Goal: Task Accomplishment & Management: Complete application form

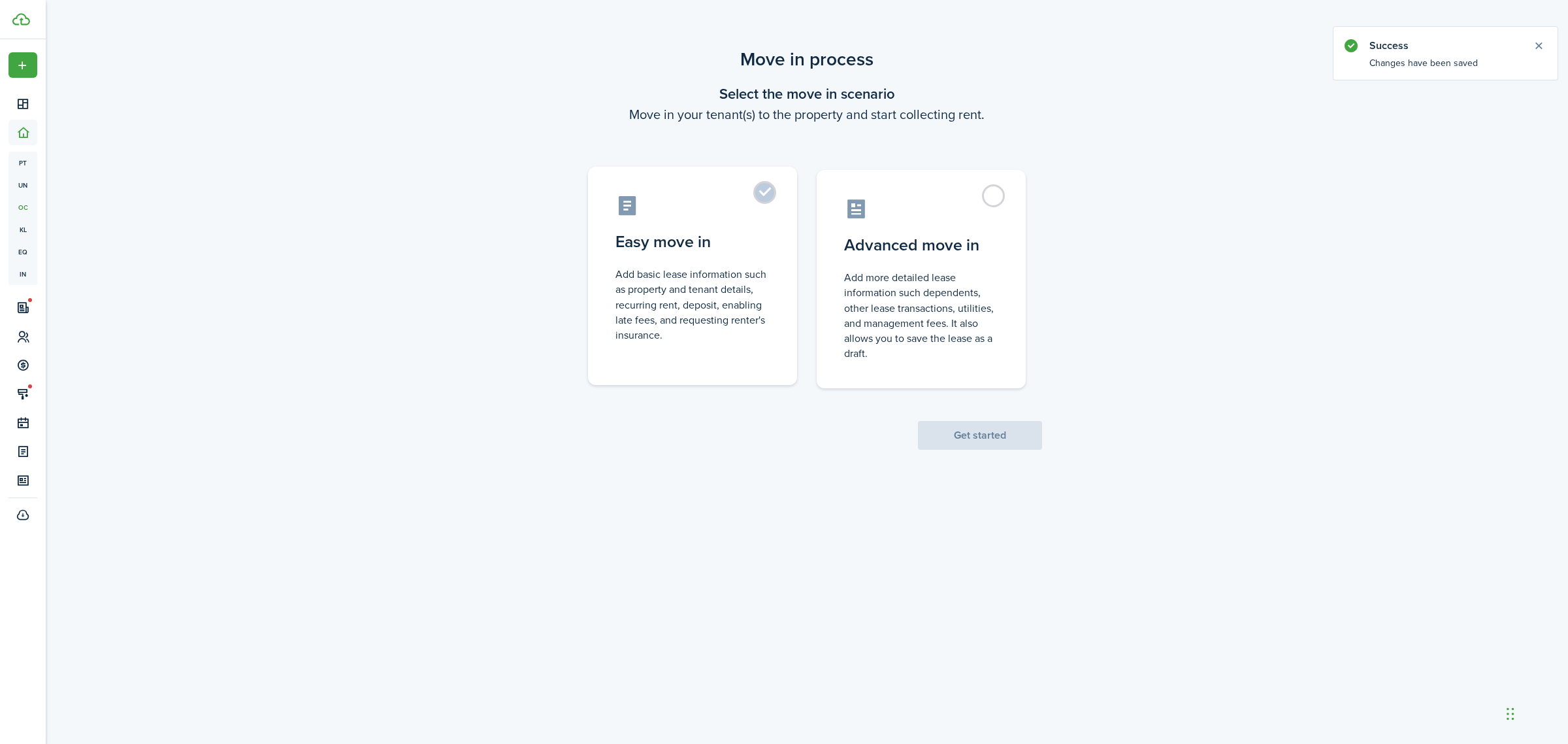
click at [764, 197] on label "Easy move in Add basic lease information such as property and tenant details, r…" at bounding box center [692, 276] width 209 height 218
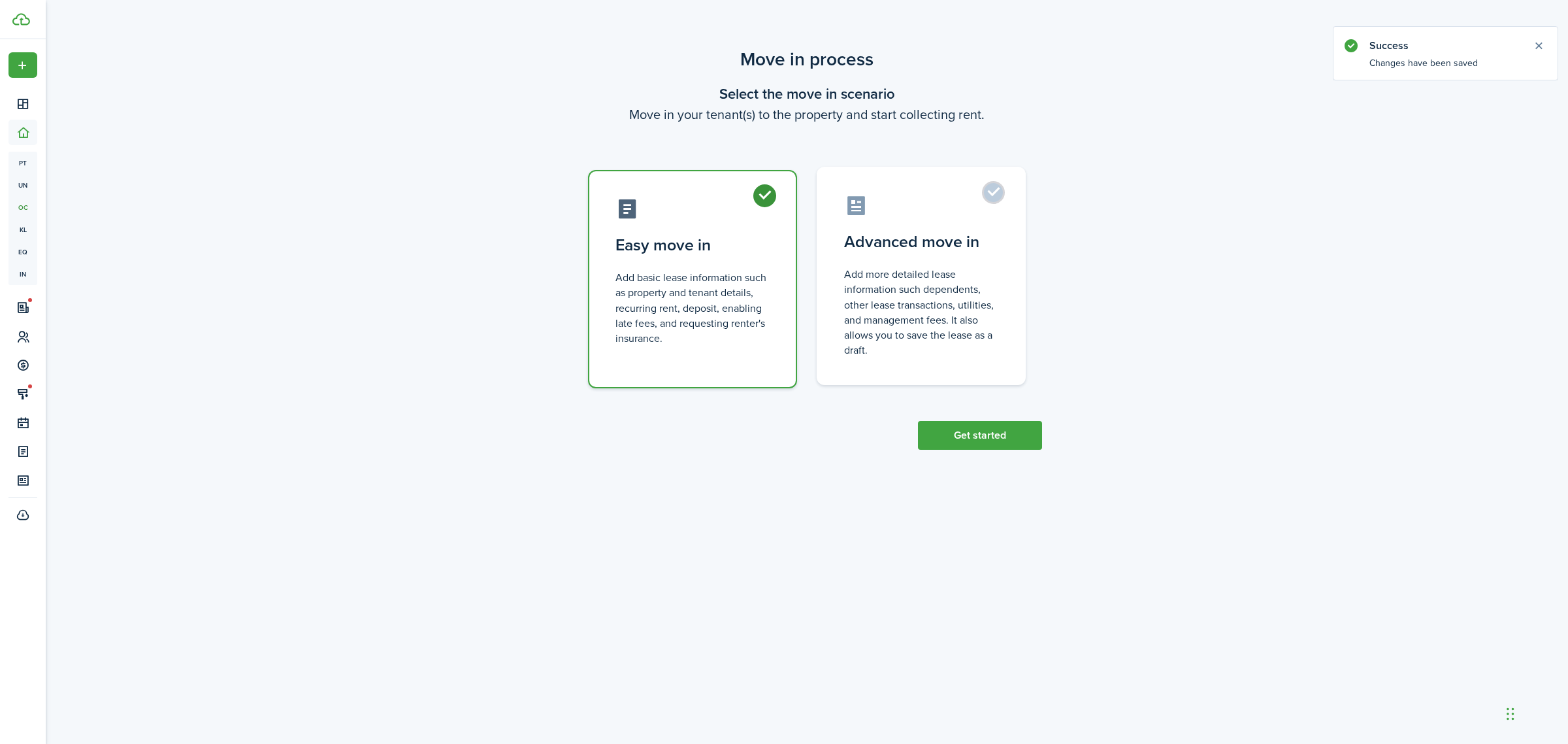
click at [968, 279] on control-radio-card-description "Add more detailed lease information such dependents, other lease transactions, …" at bounding box center [921, 312] width 154 height 91
radio input "false"
radio input "true"
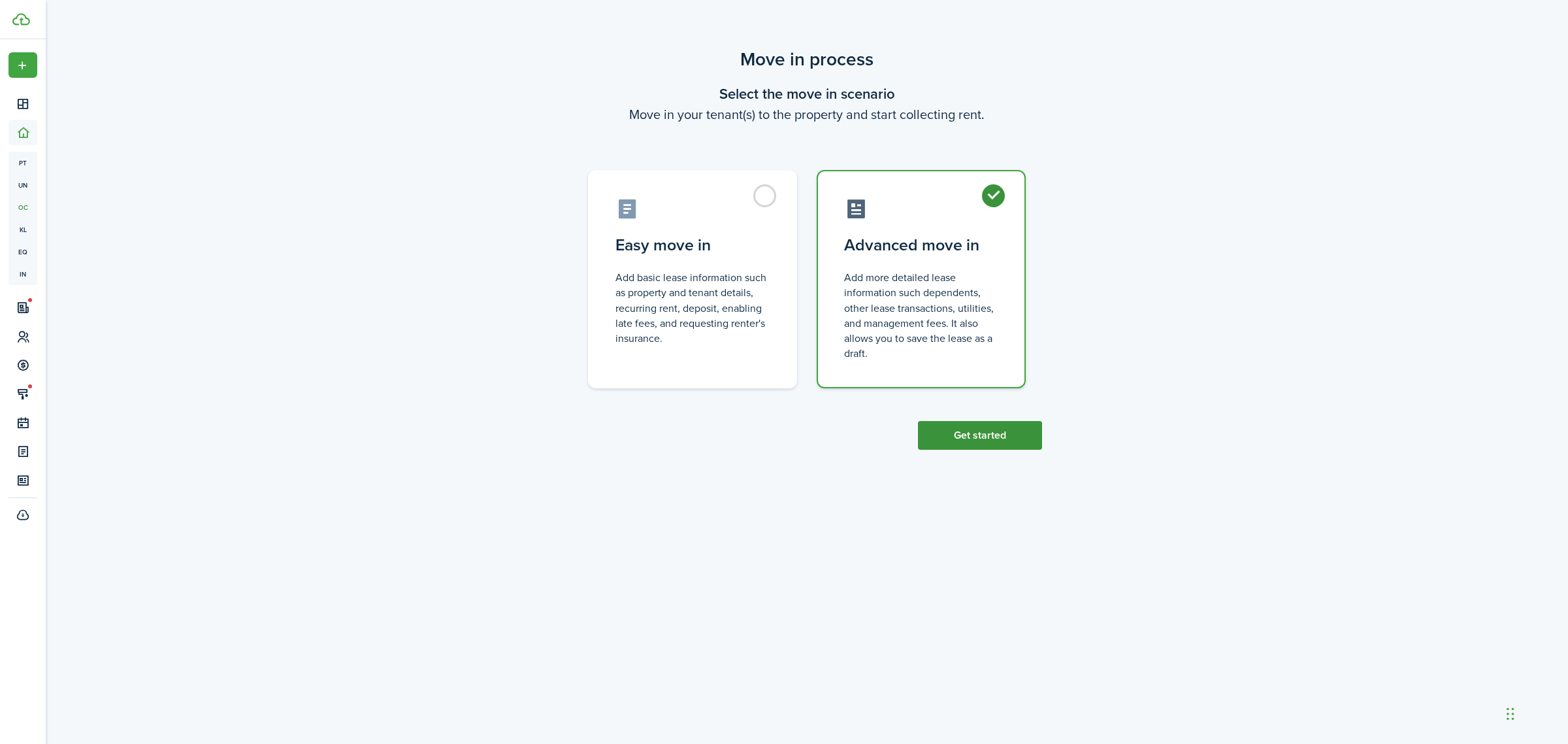
click at [994, 433] on button "Get started" at bounding box center [980, 436] width 124 height 29
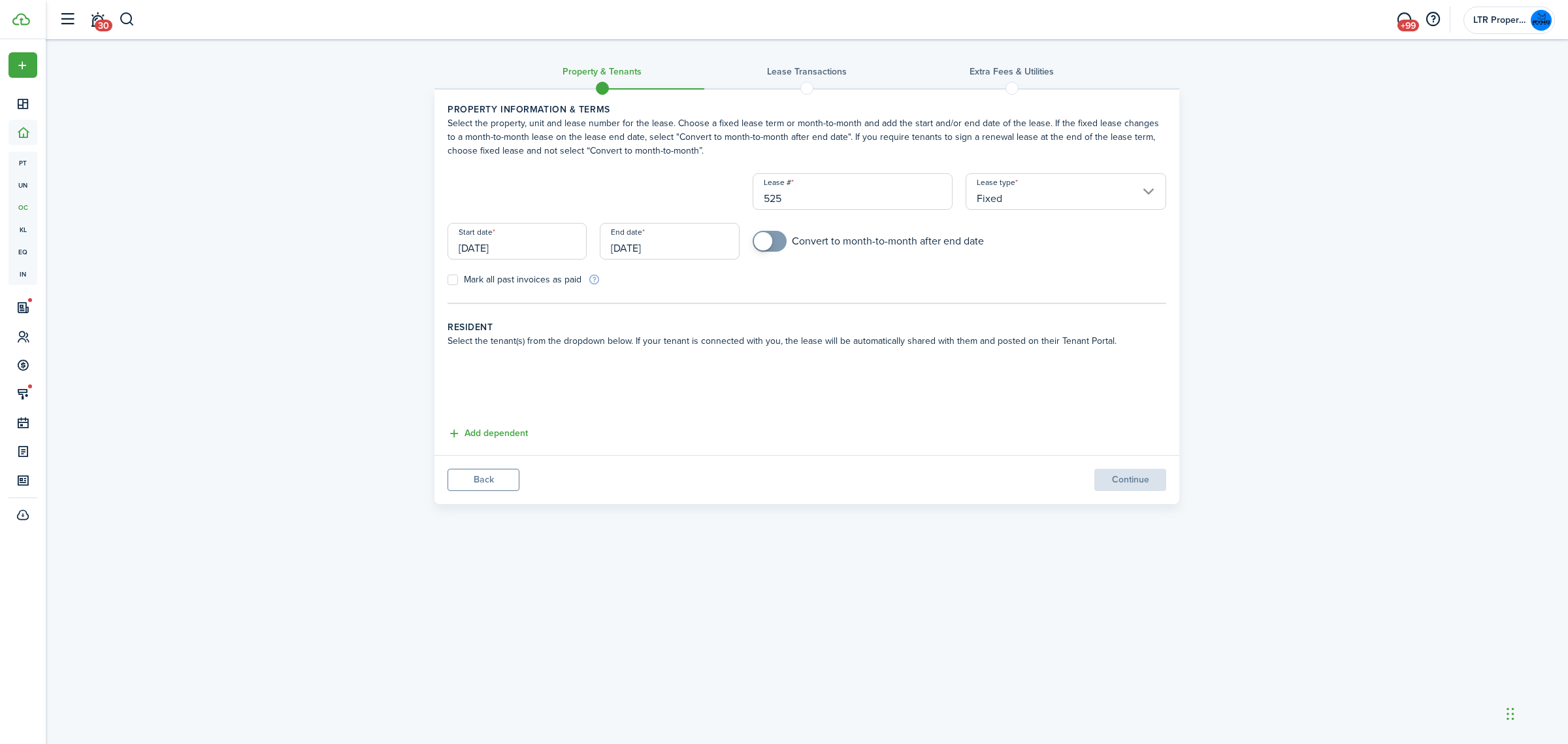
click at [530, 240] on input "[DATE]" at bounding box center [517, 241] width 139 height 37
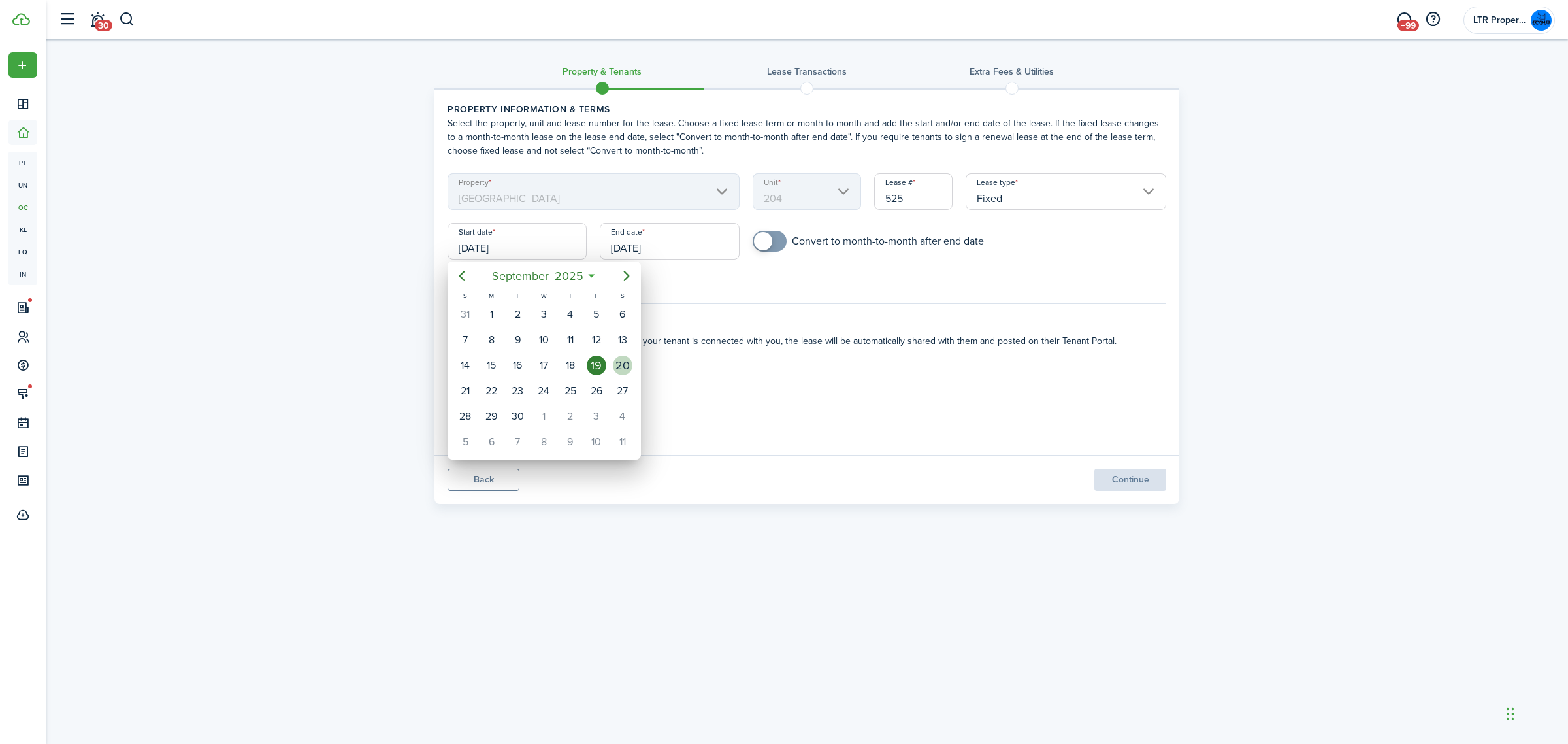
click at [631, 367] on div "20" at bounding box center [623, 365] width 20 height 20
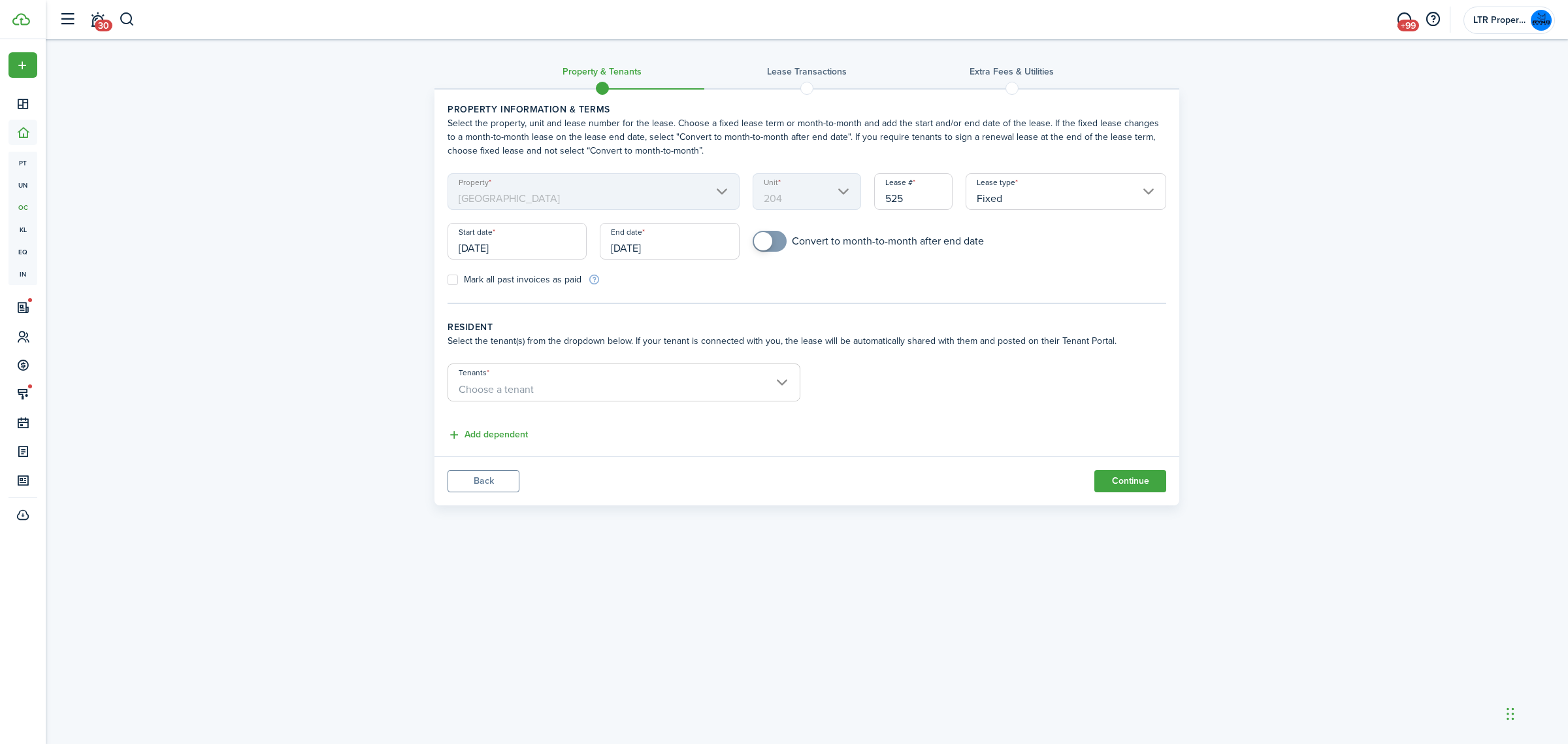
type input "[DATE]"
click at [658, 239] on input "[DATE]" at bounding box center [670, 241] width 139 height 37
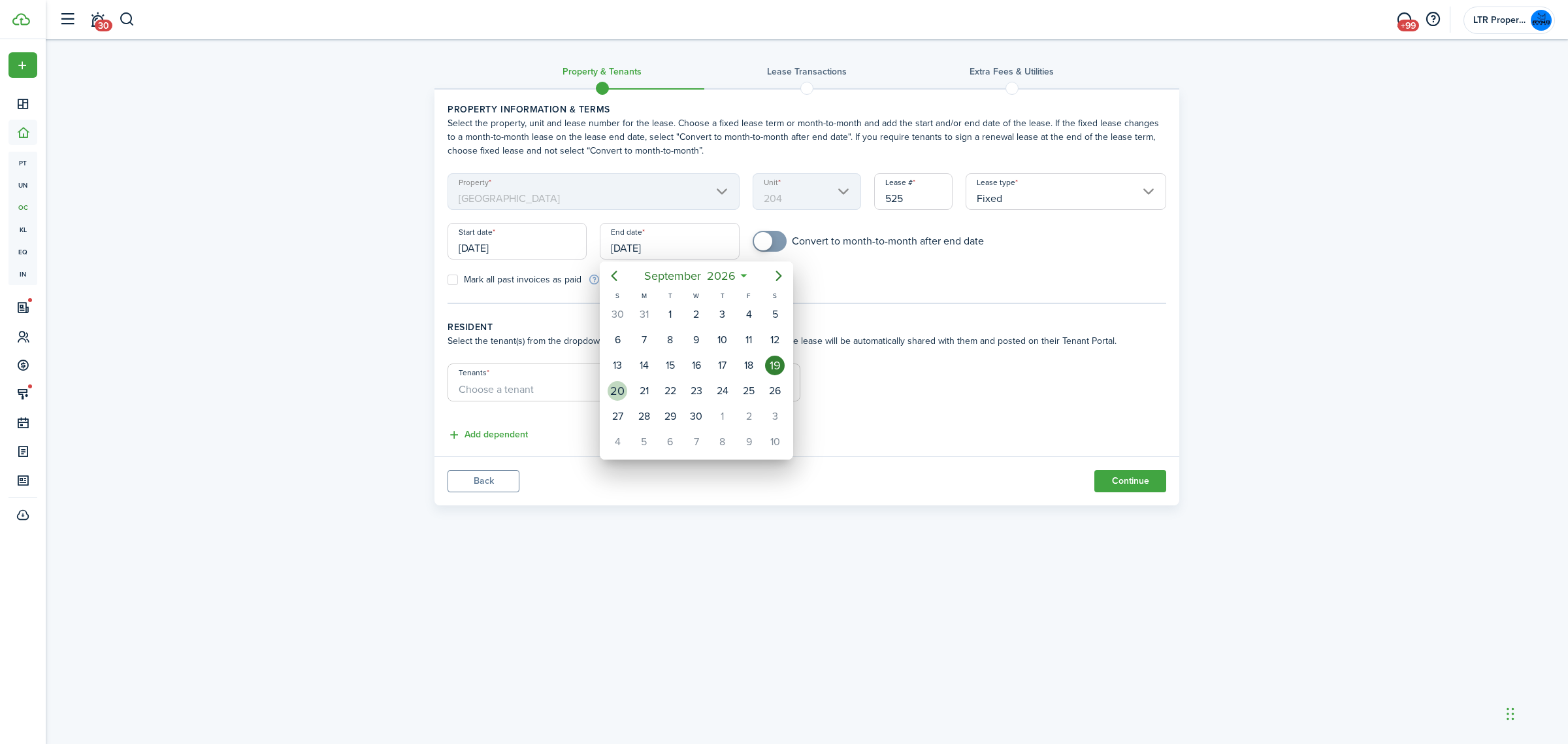
click at [614, 390] on div "20" at bounding box center [618, 391] width 20 height 20
type input "[DATE]"
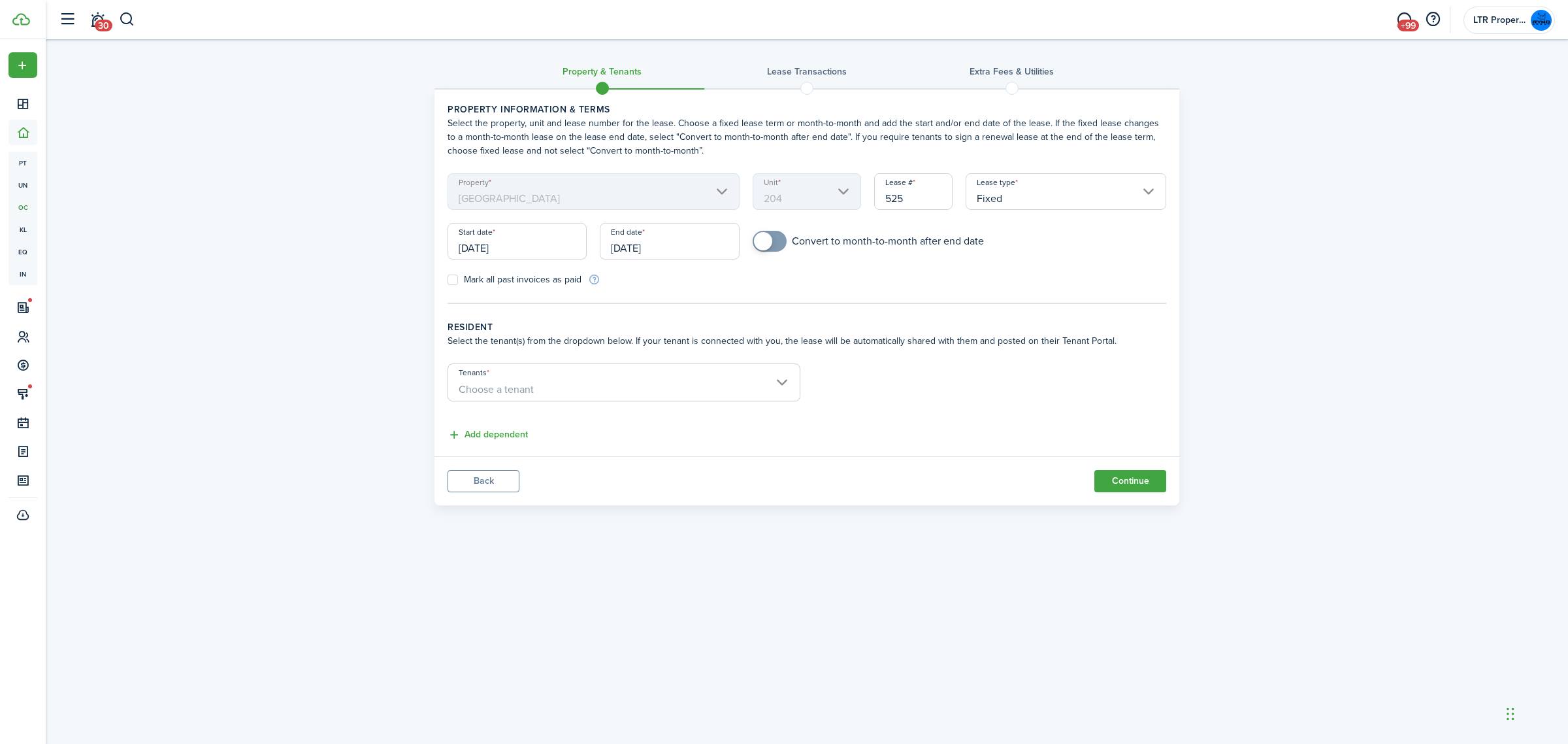
click at [590, 393] on span "Choose a tenant" at bounding box center [624, 389] width 351 height 22
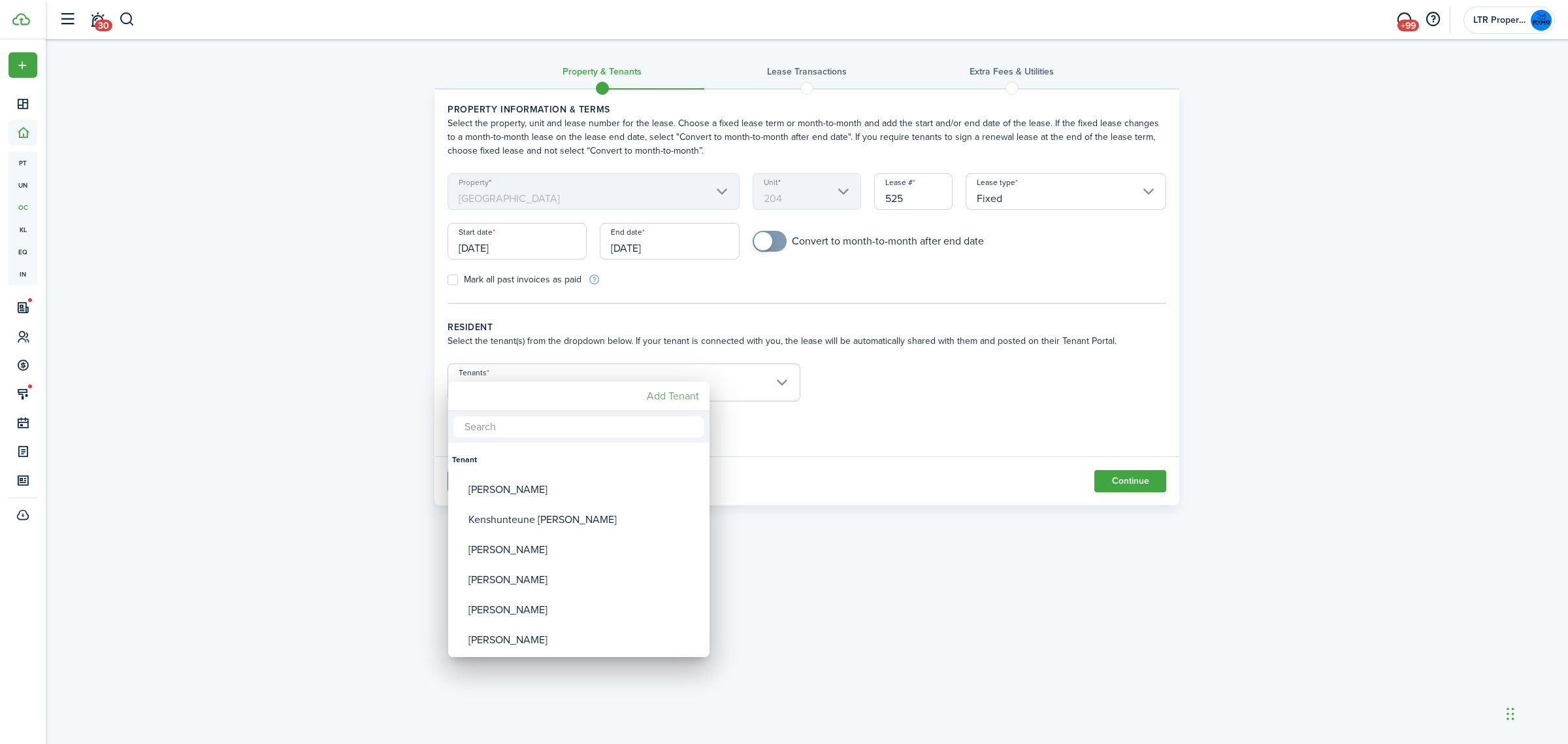
click at [657, 396] on mbsc-button "Add Tenant" at bounding box center [673, 396] width 63 height 24
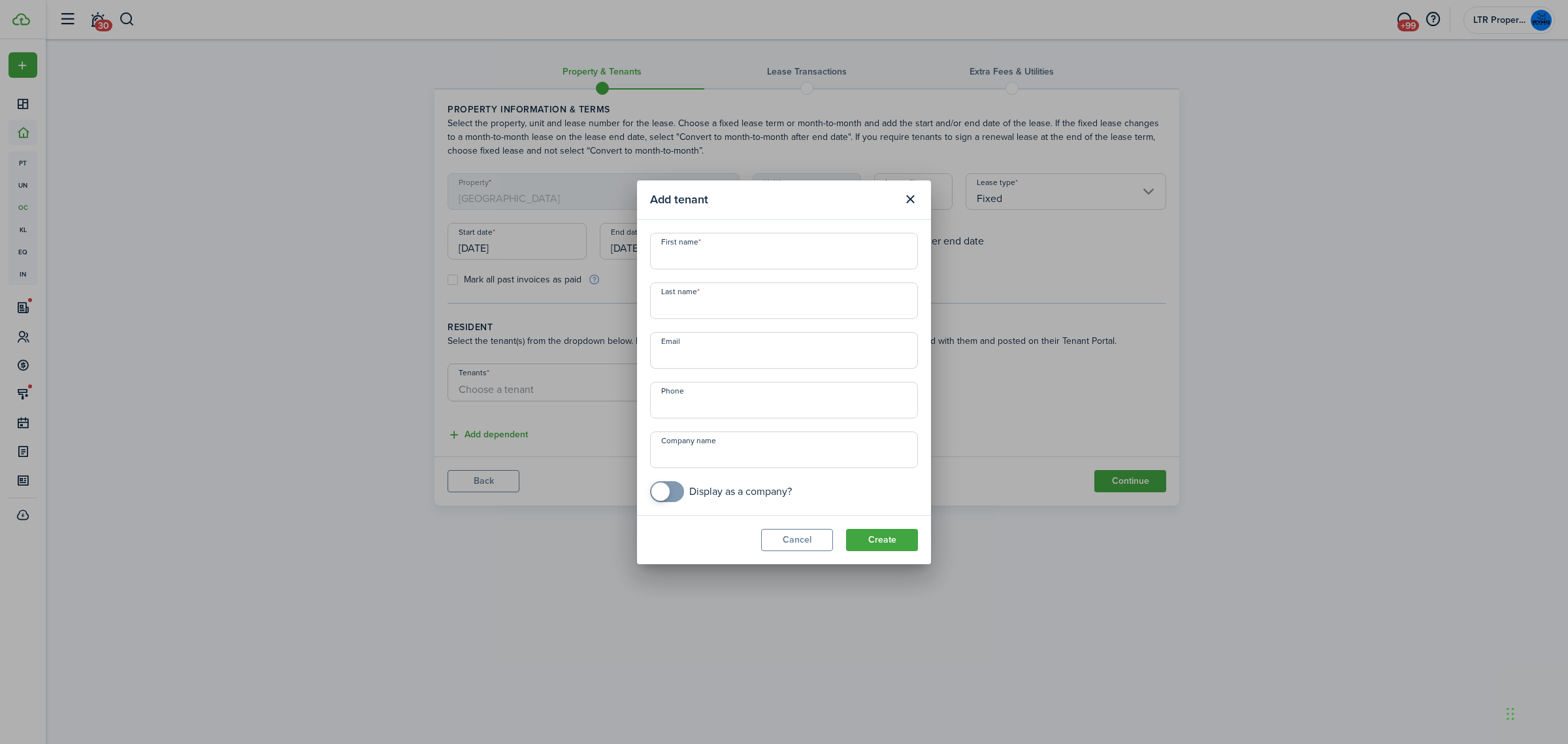
click at [786, 250] on input "First name" at bounding box center [784, 251] width 268 height 37
type input "[DEMOGRAPHIC_DATA]"
type input "[PERSON_NAME]"
type input "[EMAIL_ADDRESS][DOMAIN_NAME]"
type input "[PHONE_NUMBER]"
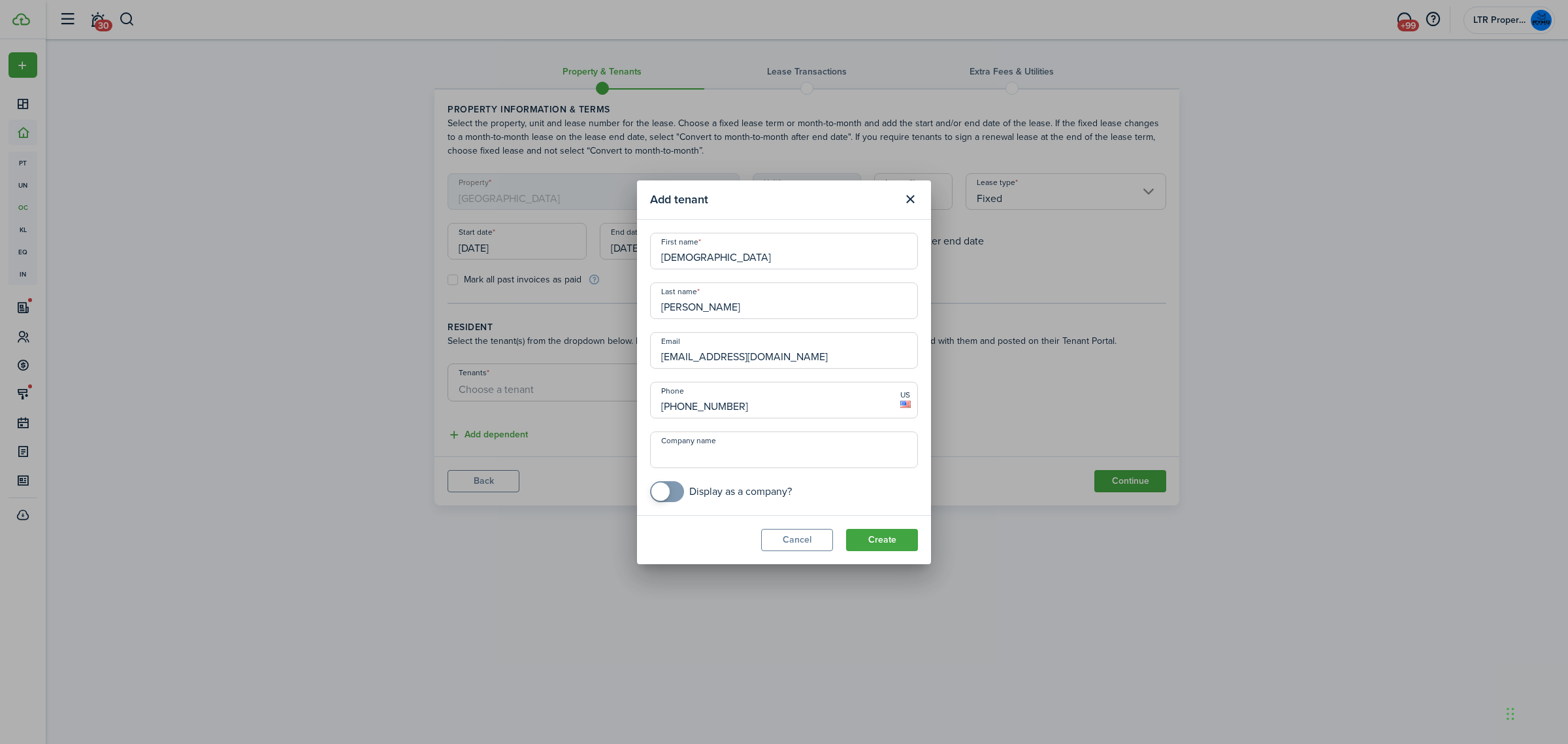
drag, startPoint x: 774, startPoint y: 402, endPoint x: 413, endPoint y: 377, distance: 361.9
click at [442, 377] on div "Add tenant First name [PERSON_NAME] Last name [PERSON_NAME] Email [EMAIL_ADDRES…" at bounding box center [784, 372] width 1568 height 744
click at [900, 536] on button "Create" at bounding box center [882, 540] width 72 height 22
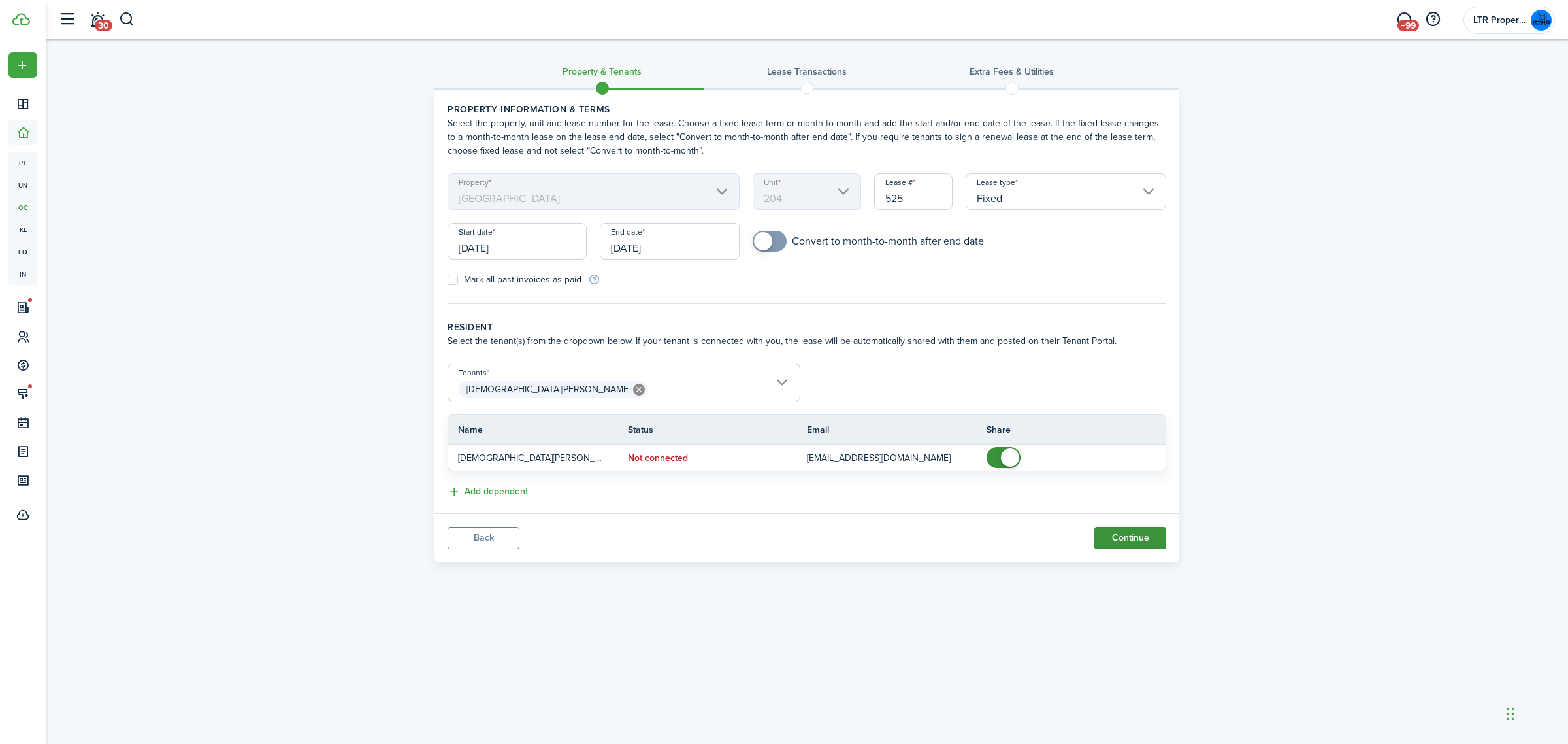
click at [1156, 547] on button "Continue" at bounding box center [1130, 537] width 72 height 22
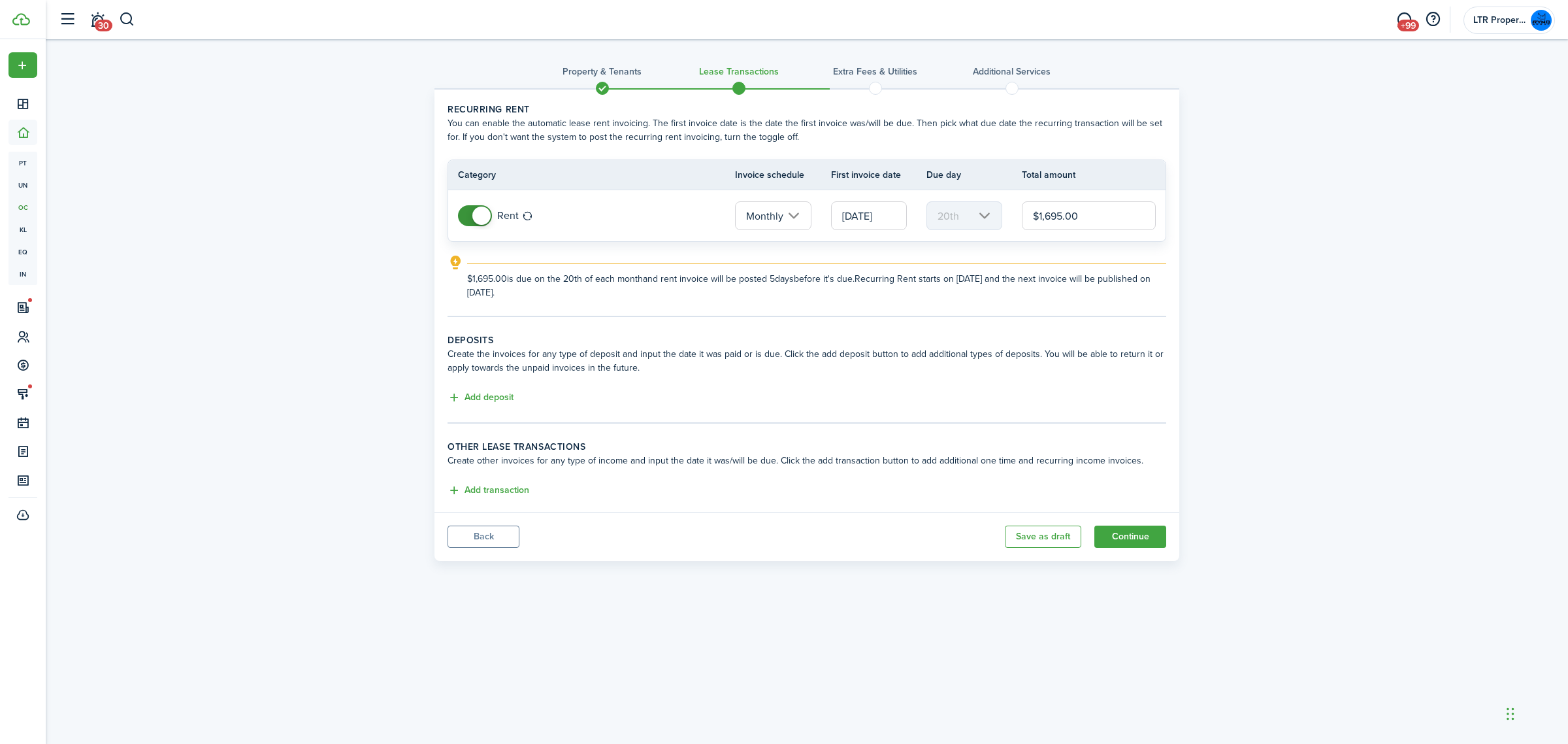
click at [1064, 217] on input "$1,695.00" at bounding box center [1088, 216] width 134 height 29
type input "$1,650.00"
click at [494, 399] on button "Add deposit" at bounding box center [481, 398] width 66 height 15
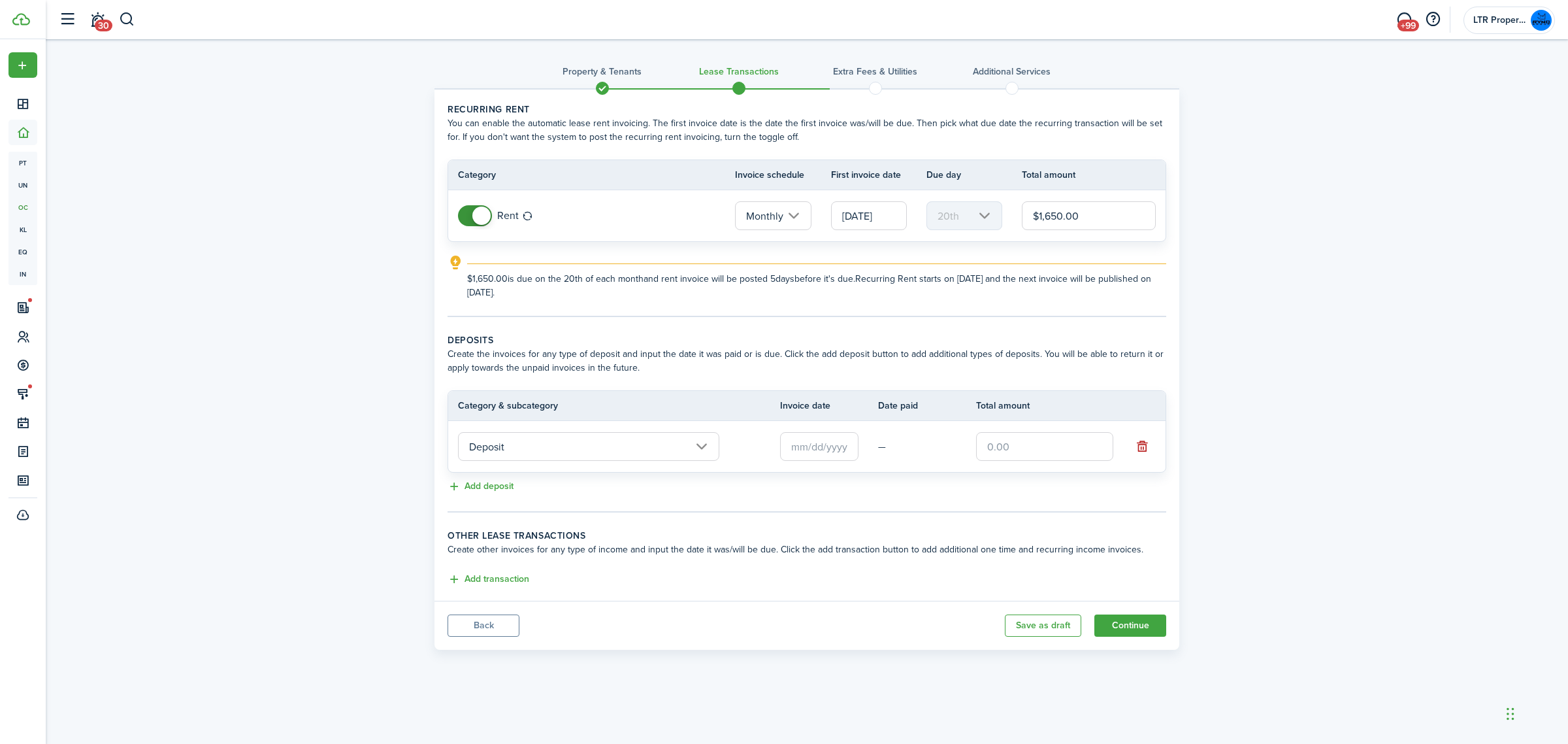
click at [869, 214] on input "[DATE]" at bounding box center [869, 216] width 76 height 29
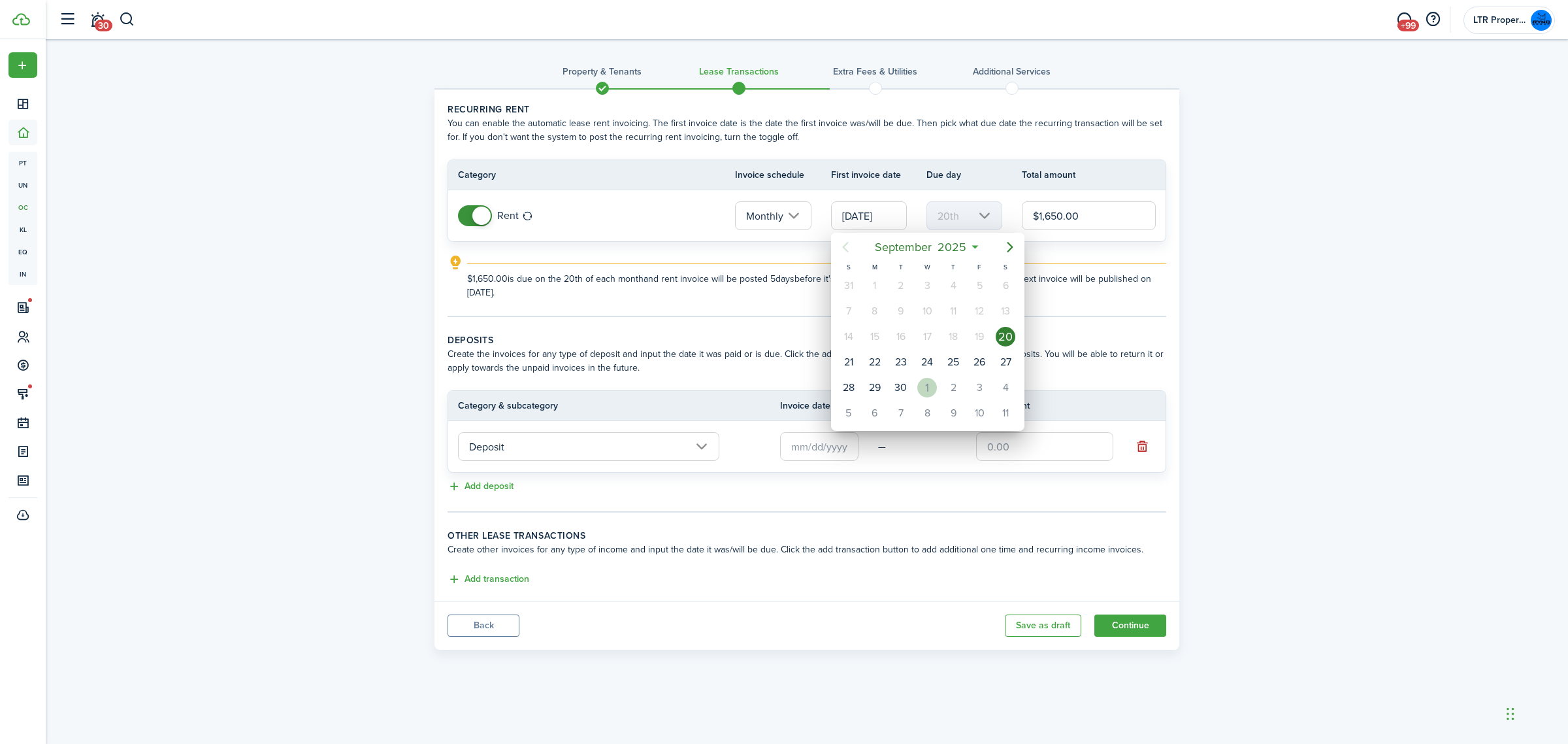
click at [922, 390] on div "1" at bounding box center [927, 387] width 20 height 20
type input "[DATE]"
type input "1st"
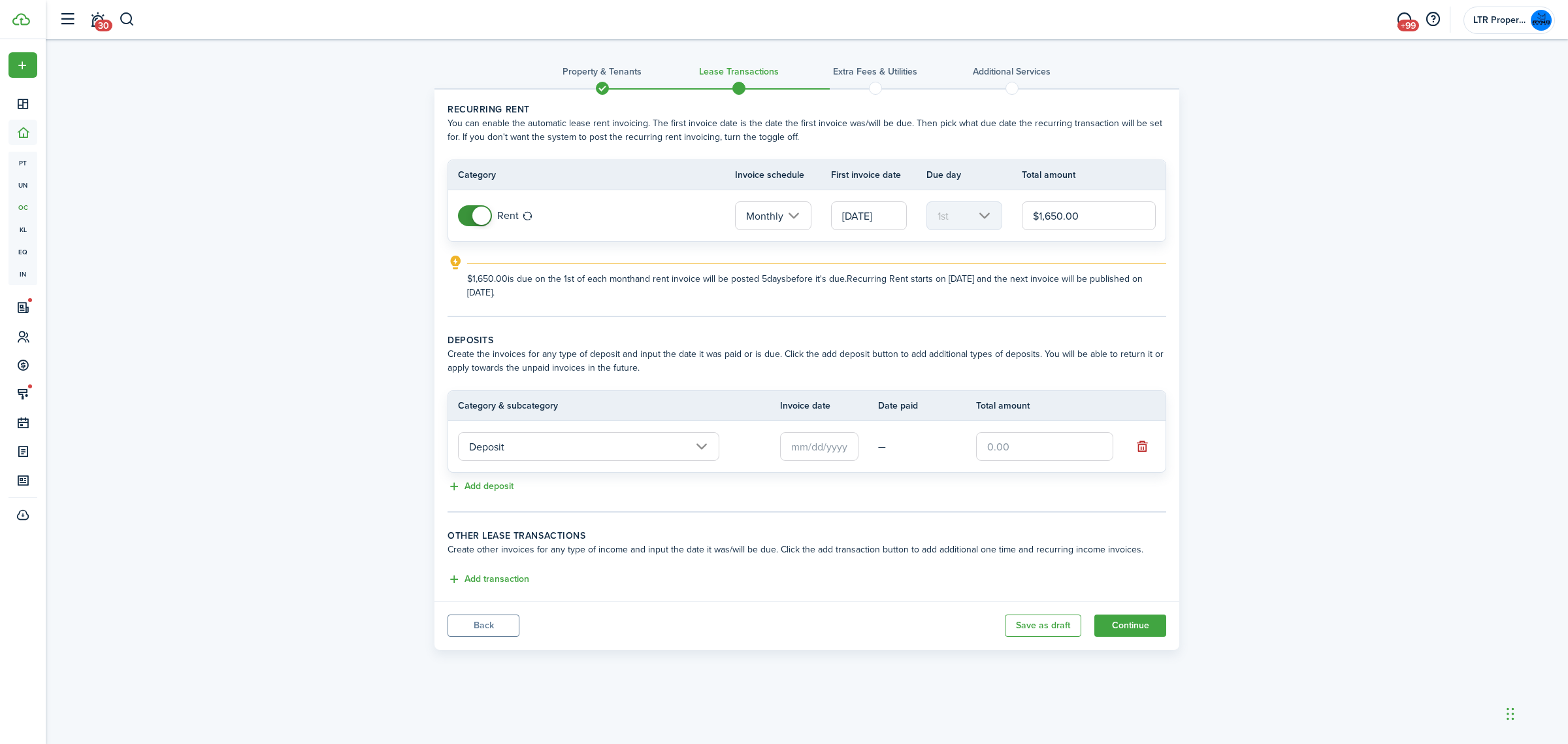
click at [827, 442] on input "text" at bounding box center [819, 446] width 78 height 29
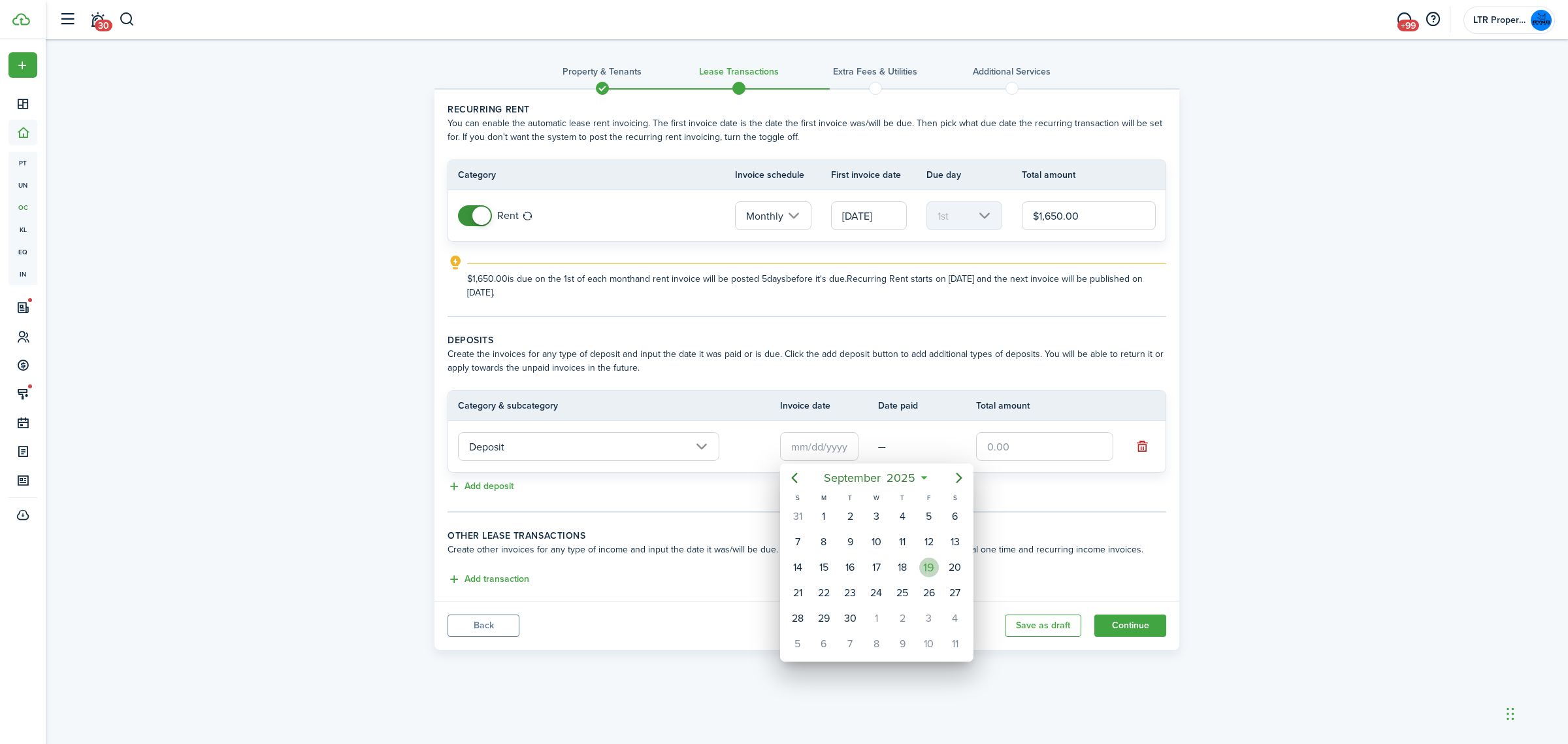
click at [936, 563] on div "19" at bounding box center [929, 567] width 20 height 20
type input "[DATE]"
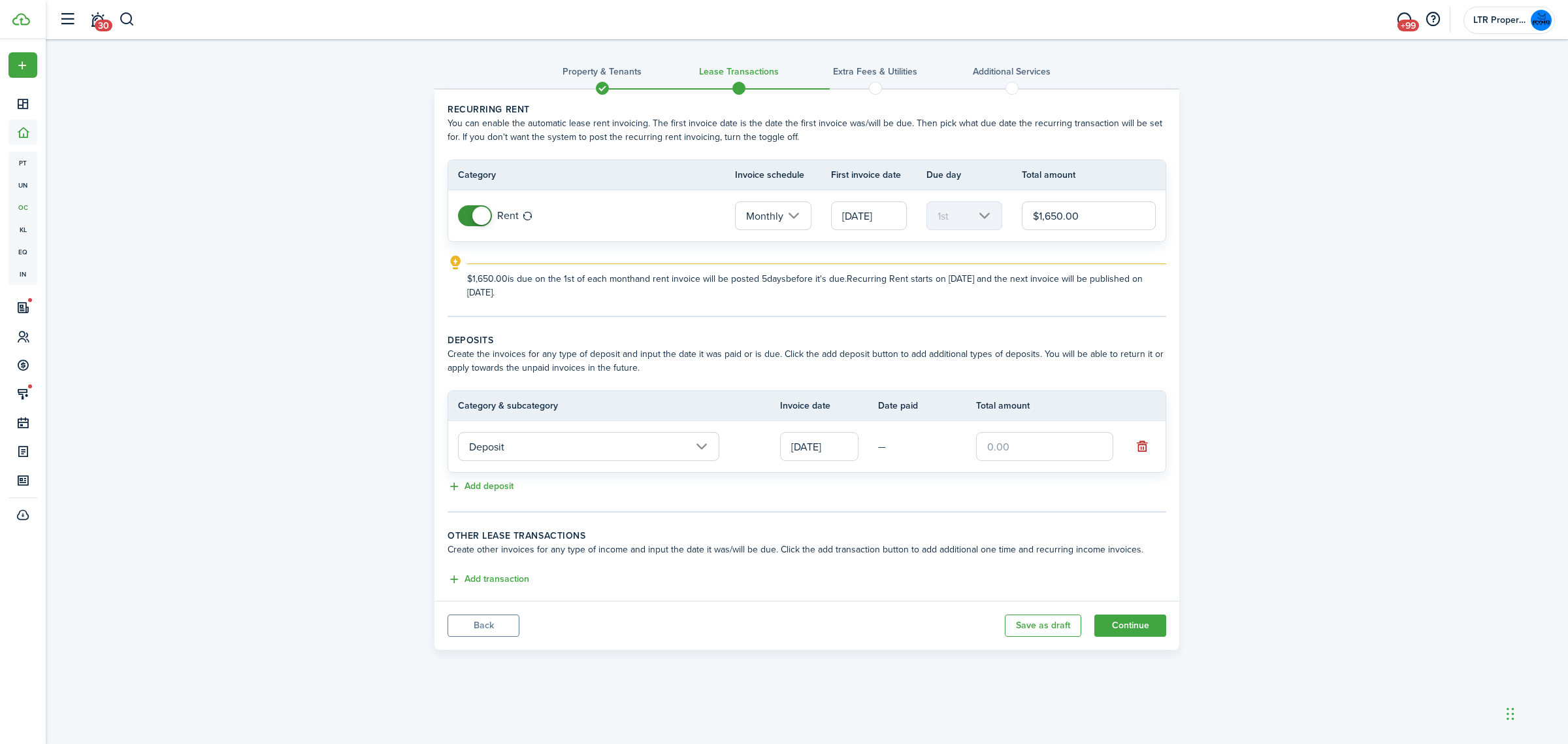
click at [1012, 445] on input "text" at bounding box center [1045, 446] width 137 height 29
type input "$1,650.00"
click at [494, 579] on button "Add transaction" at bounding box center [488, 579] width 82 height 15
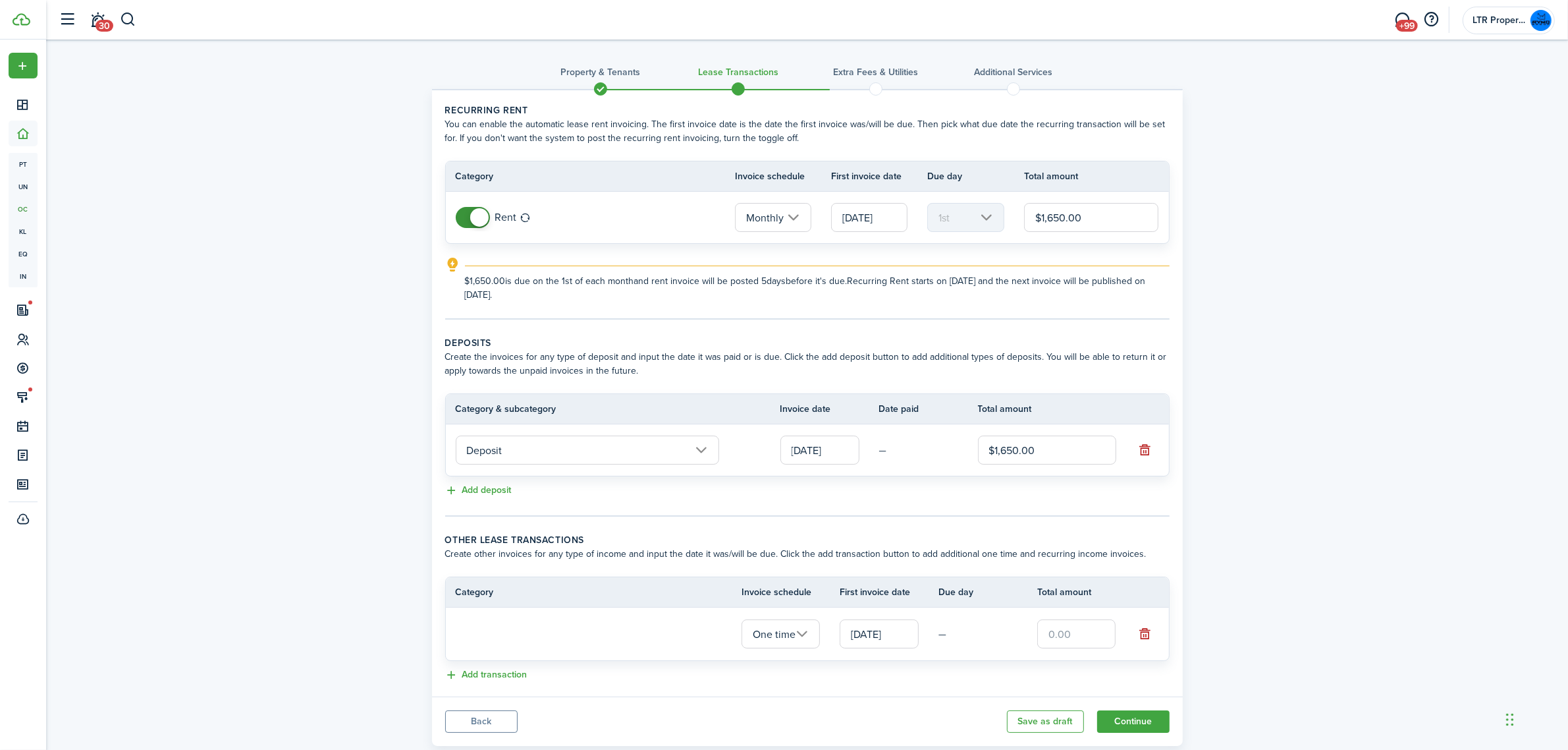
click at [507, 637] on loading-skeleton at bounding box center [588, 633] width 264 height 30
click at [507, 637] on input "text" at bounding box center [588, 633] width 264 height 29
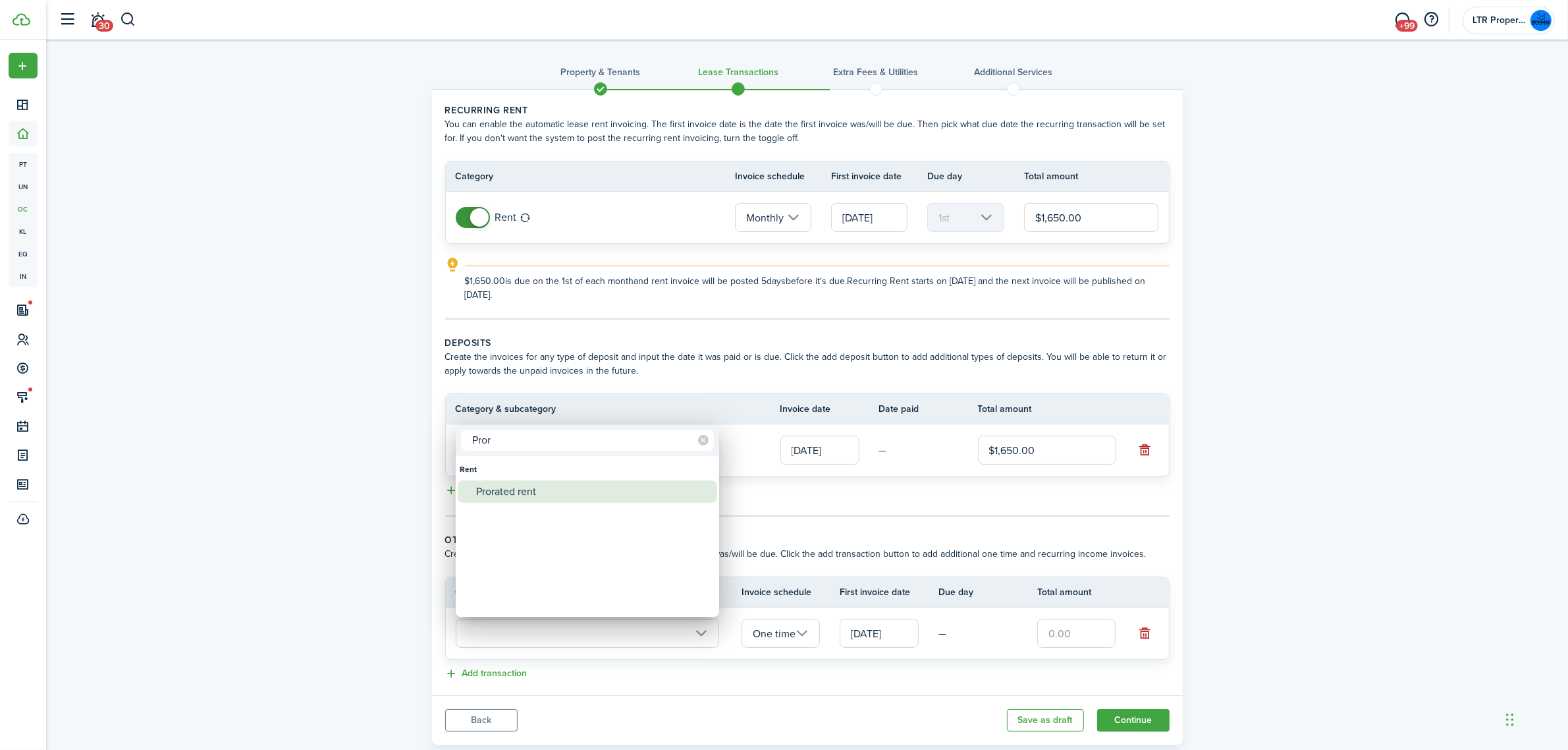
type input "Pror"
click at [532, 502] on mbsc-wheel-item at bounding box center [587, 513] width 259 height 22
click at [540, 480] on div "Prorated rent" at bounding box center [592, 491] width 233 height 22
type input "Rent / Prorated rent"
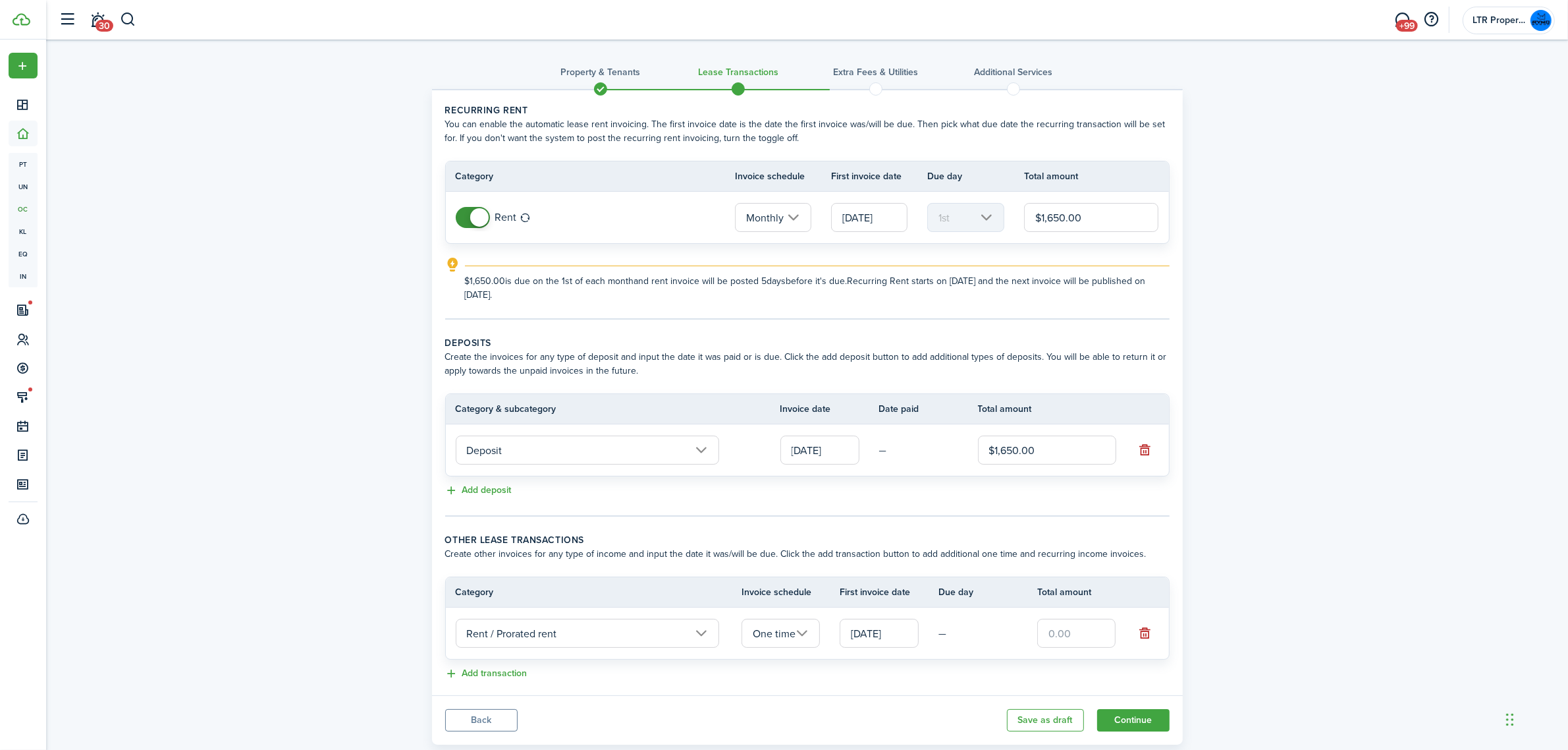
click at [1048, 636] on input "text" at bounding box center [1077, 633] width 79 height 29
type input "$550.00"
click at [1133, 722] on button "Continue" at bounding box center [1133, 720] width 72 height 22
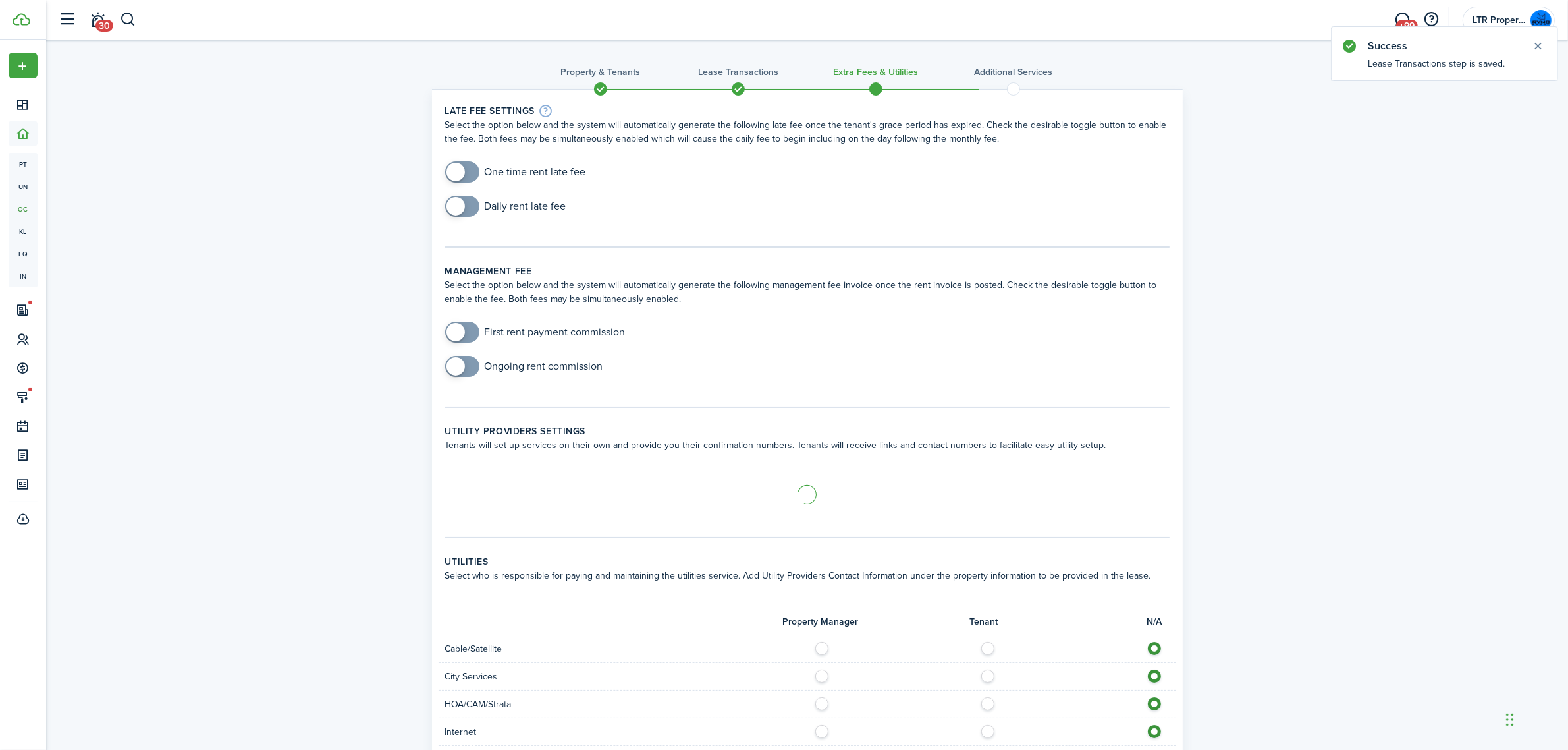
checkbox input "true"
click at [469, 168] on span at bounding box center [462, 171] width 13 height 21
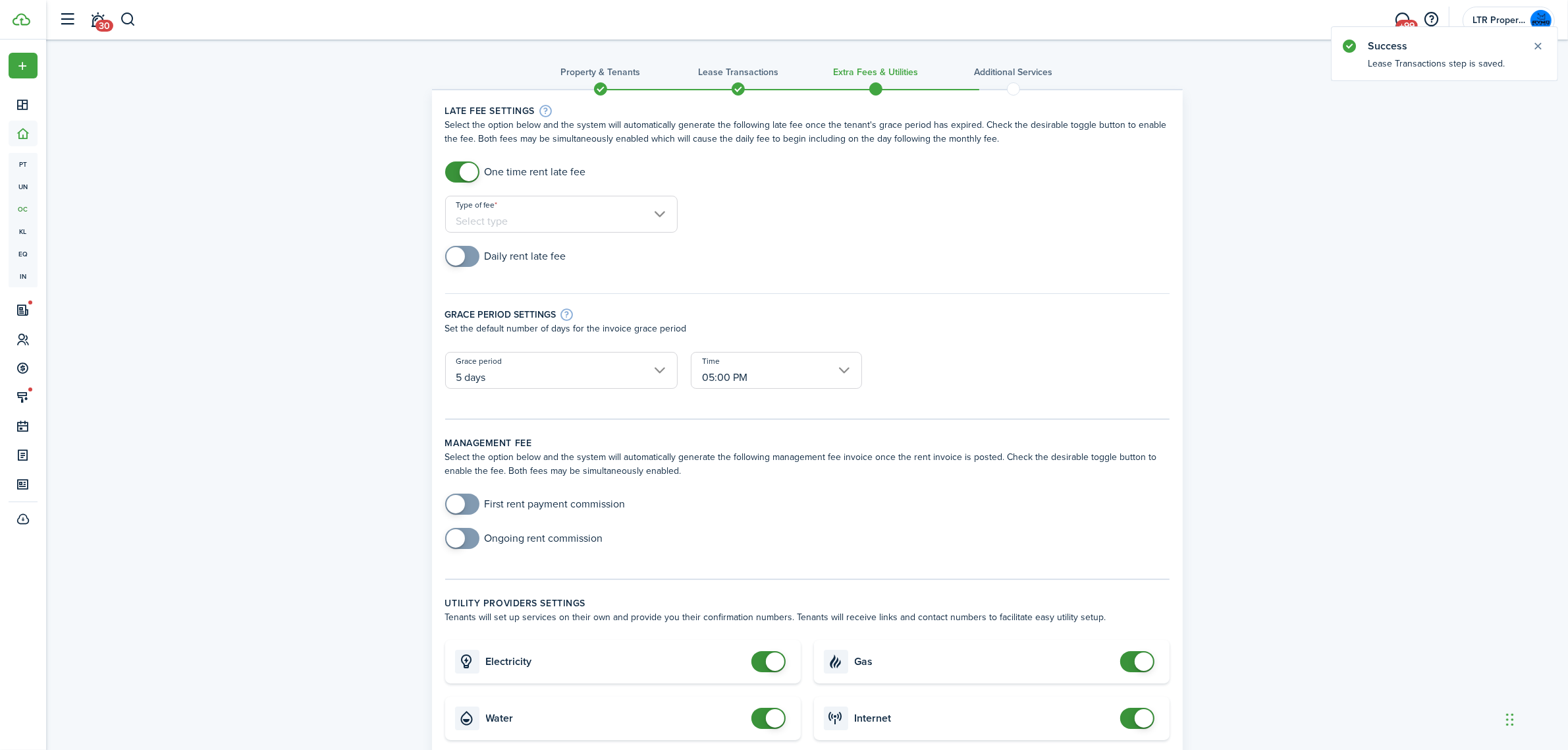
click at [522, 219] on input "Type of fee" at bounding box center [561, 215] width 232 height 37
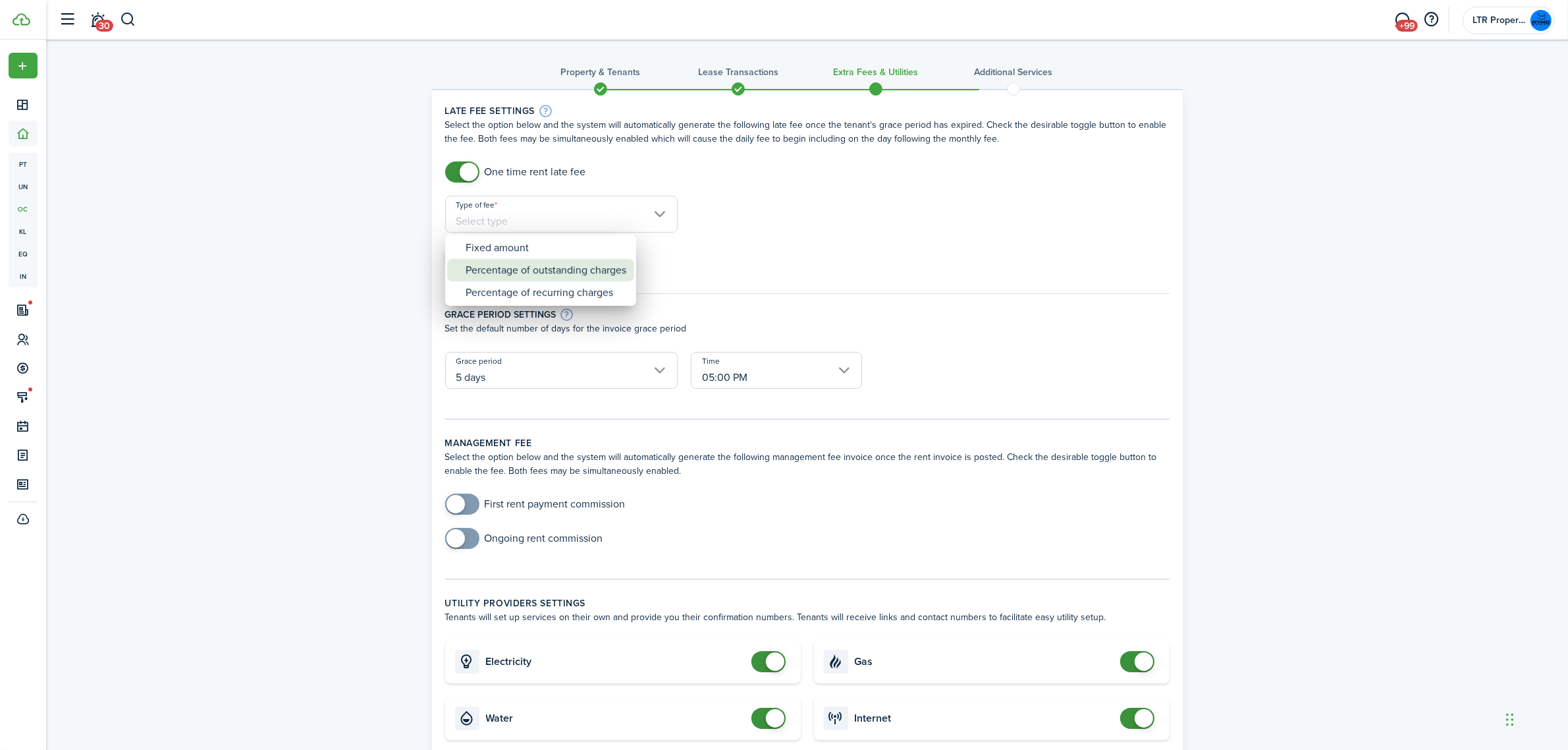
click at [575, 275] on div "Percentage of outstanding charges" at bounding box center [546, 270] width 160 height 22
type input "Percentage of outstanding charges"
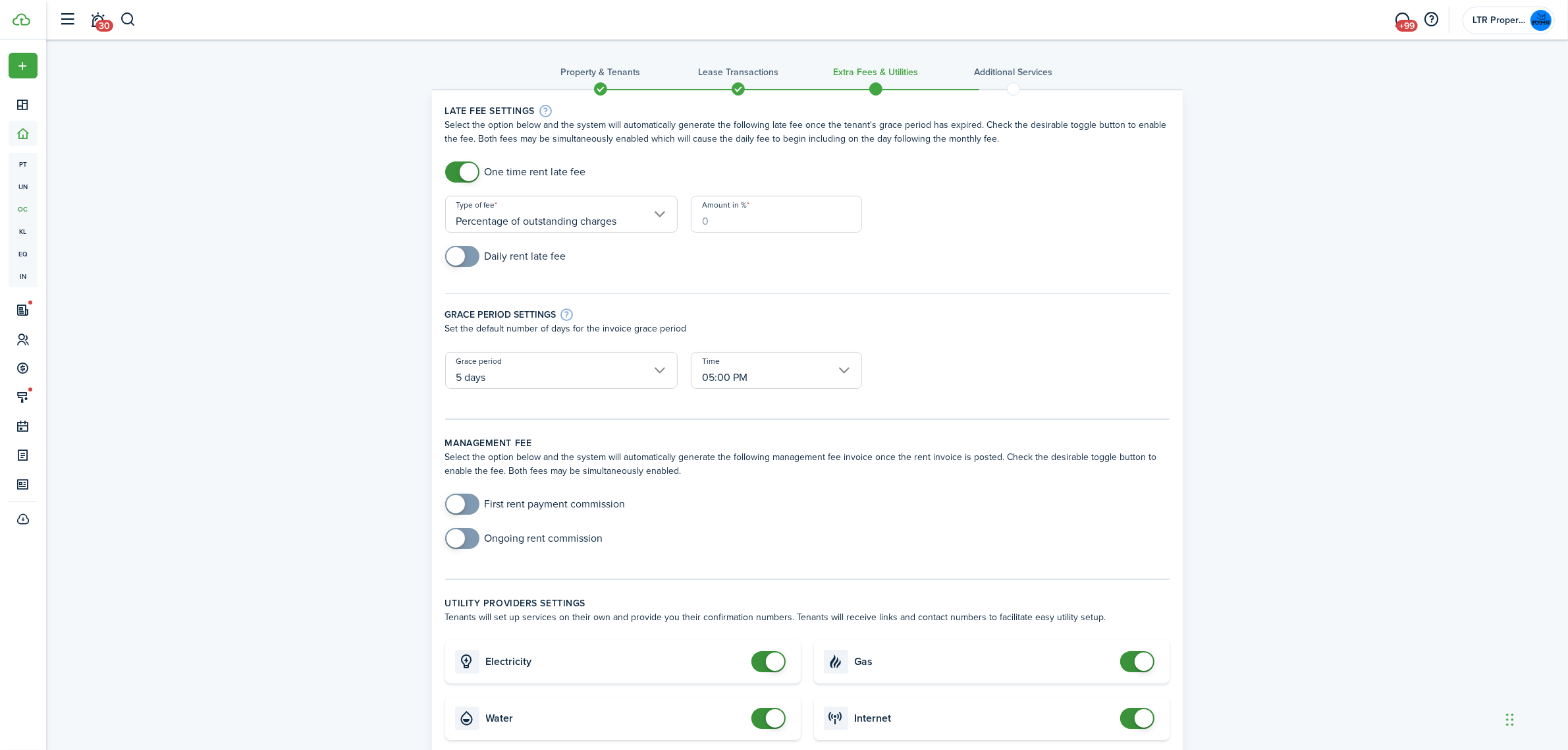
click at [734, 206] on input "Amount in %" at bounding box center [777, 215] width 171 height 37
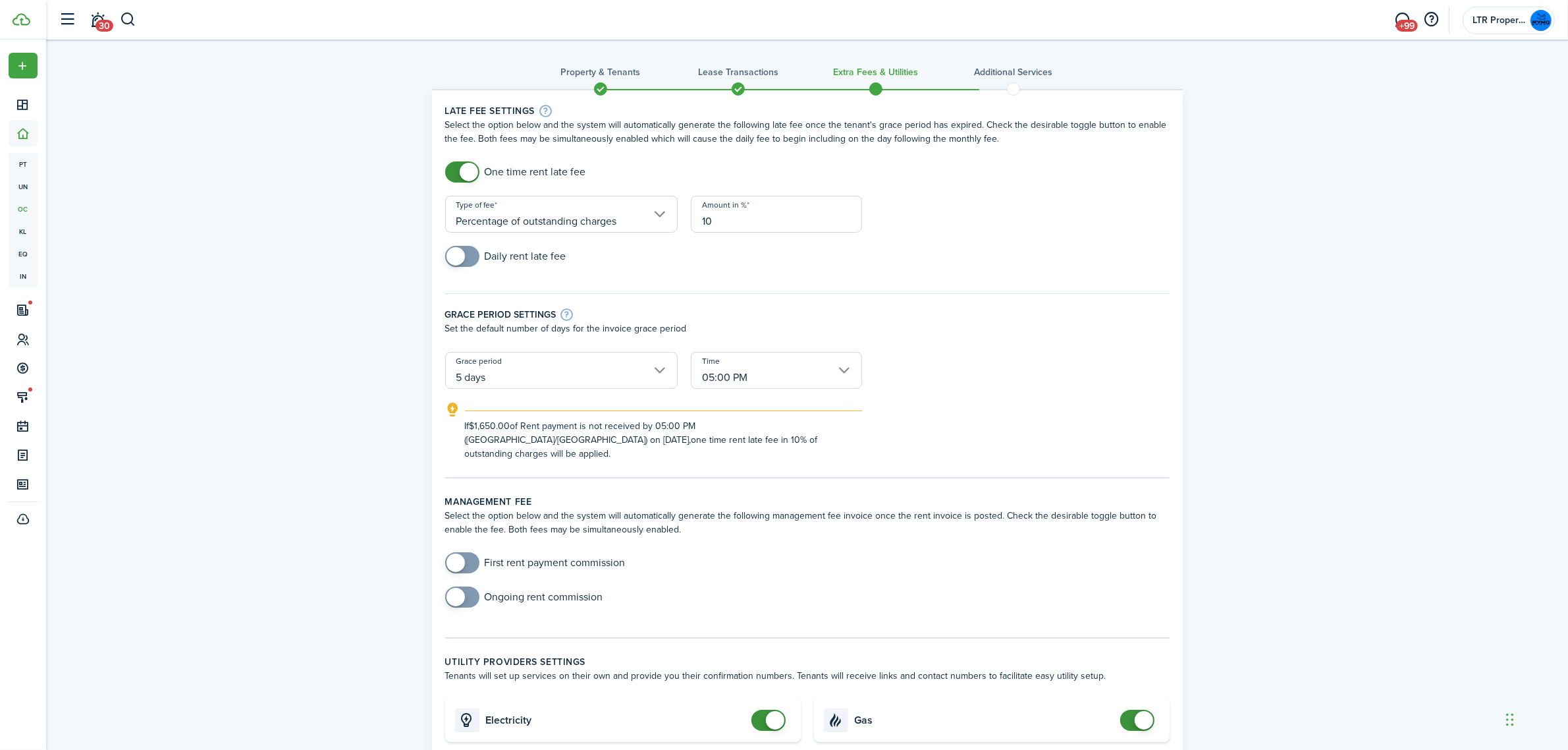
type input "10"
click at [943, 247] on div "Daily rent late fee" at bounding box center [808, 262] width 737 height 34
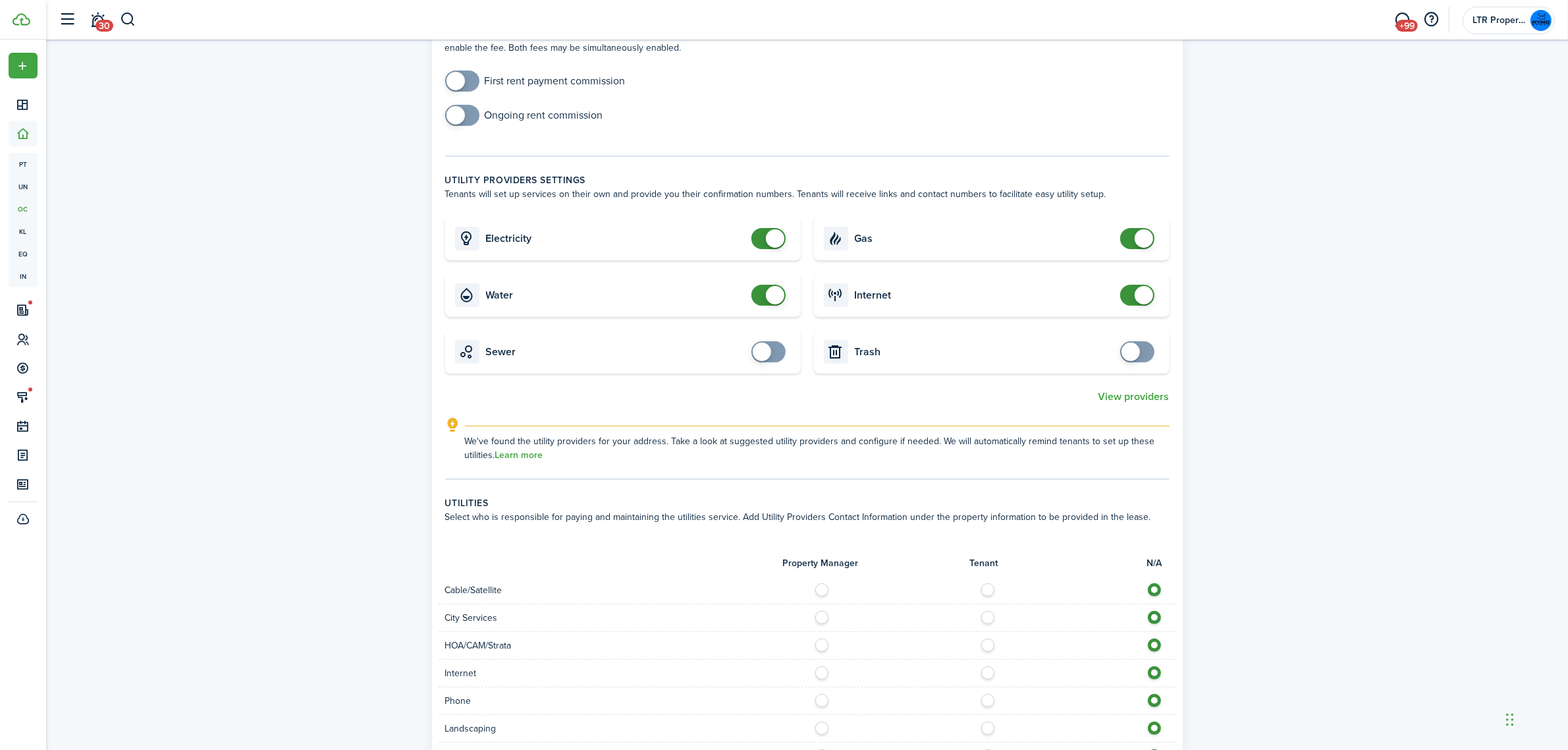
scroll to position [576, 0]
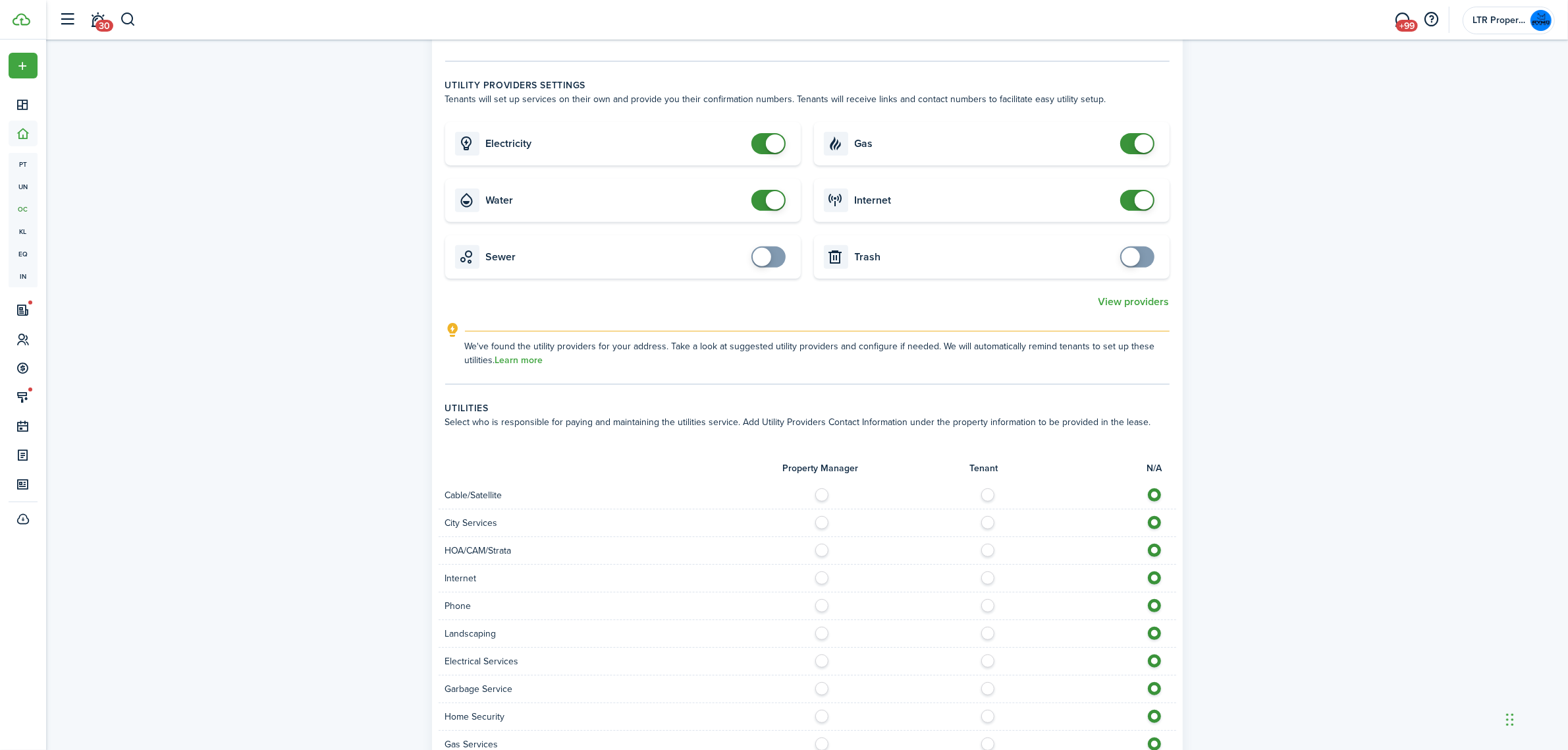
click at [993, 488] on label at bounding box center [991, 492] width 23 height 7
radio input "true"
click at [989, 571] on label at bounding box center [991, 574] width 23 height 7
radio input "true"
click at [988, 599] on label at bounding box center [991, 602] width 23 height 7
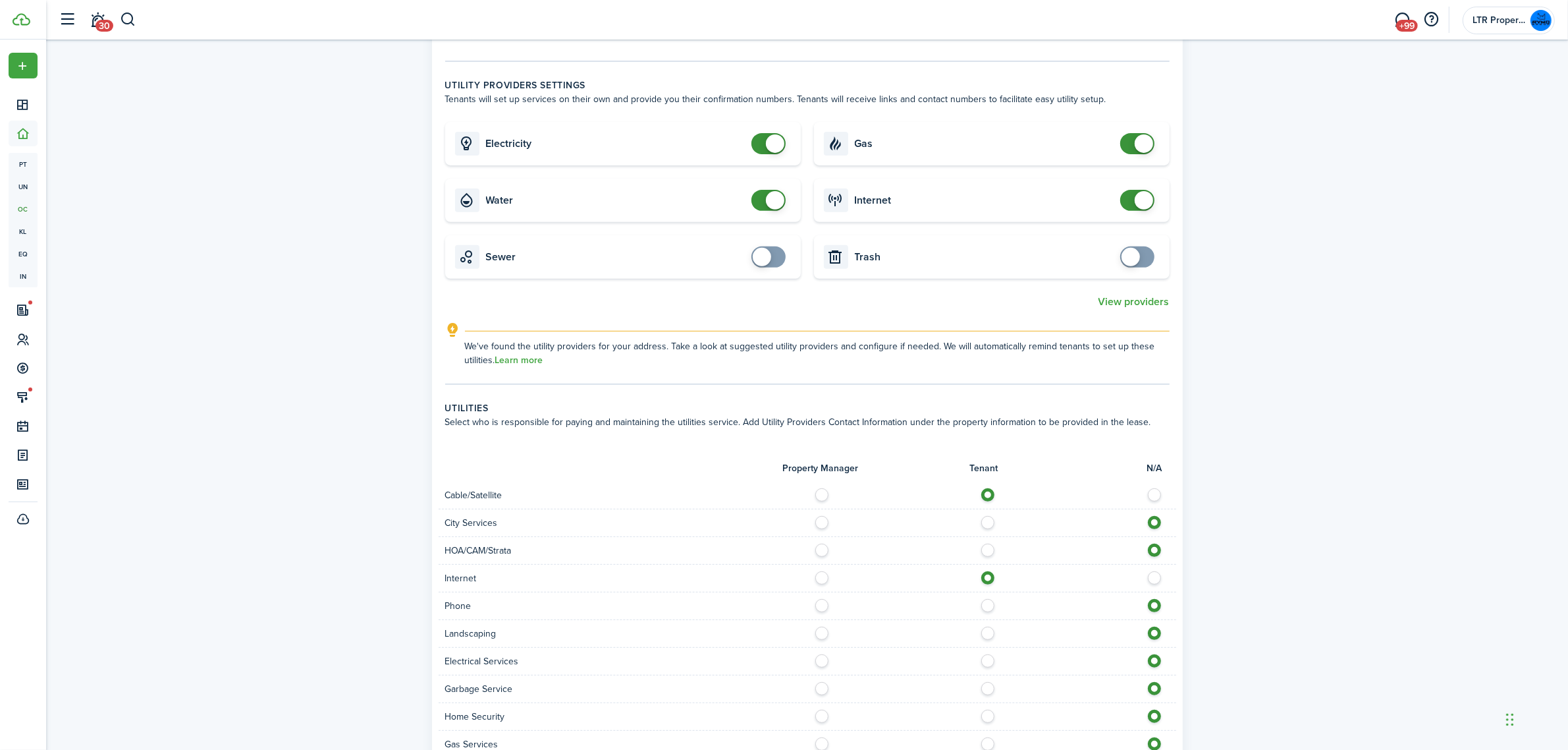
radio input "true"
click at [814, 627] on div at bounding box center [992, 633] width 369 height 14
click at [821, 627] on label at bounding box center [825, 630] width 23 height 7
radio input "true"
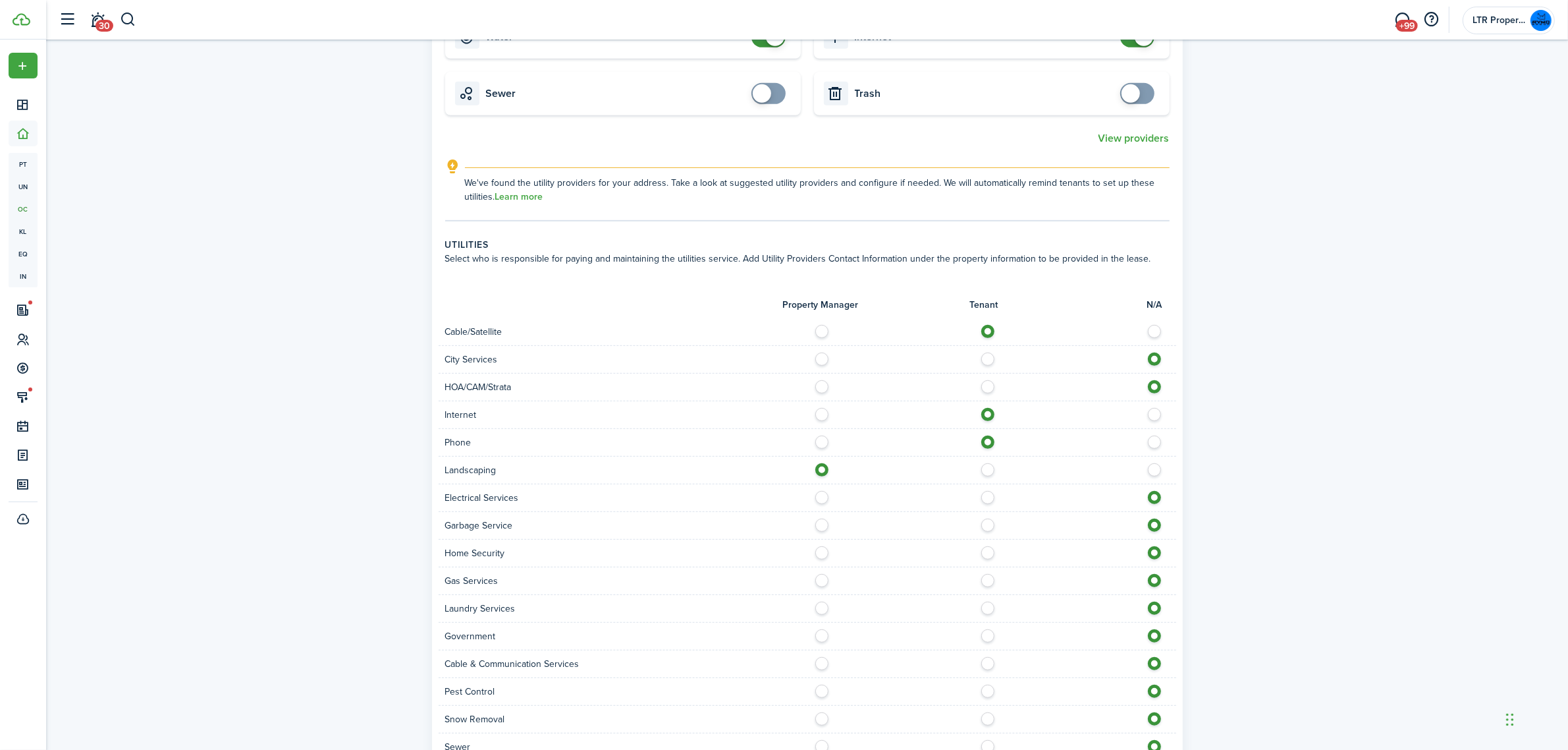
scroll to position [741, 0]
click at [986, 489] on label at bounding box center [991, 492] width 23 height 7
radio input "true"
click at [814, 517] on label at bounding box center [825, 520] width 23 height 7
radio input "true"
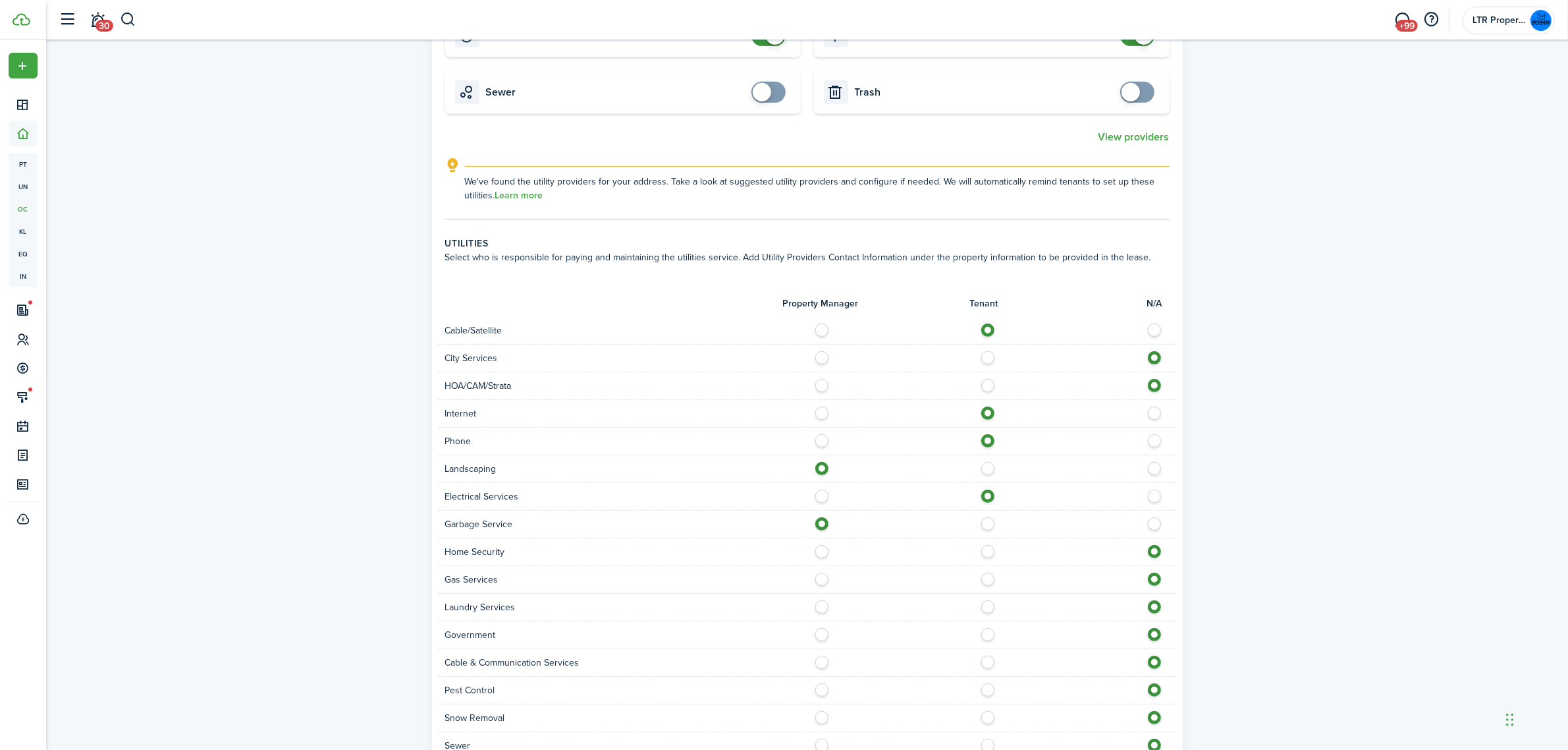
click at [986, 683] on label at bounding box center [991, 686] width 23 height 7
radio input "true"
click at [820, 683] on label at bounding box center [825, 686] width 23 height 7
radio input "true"
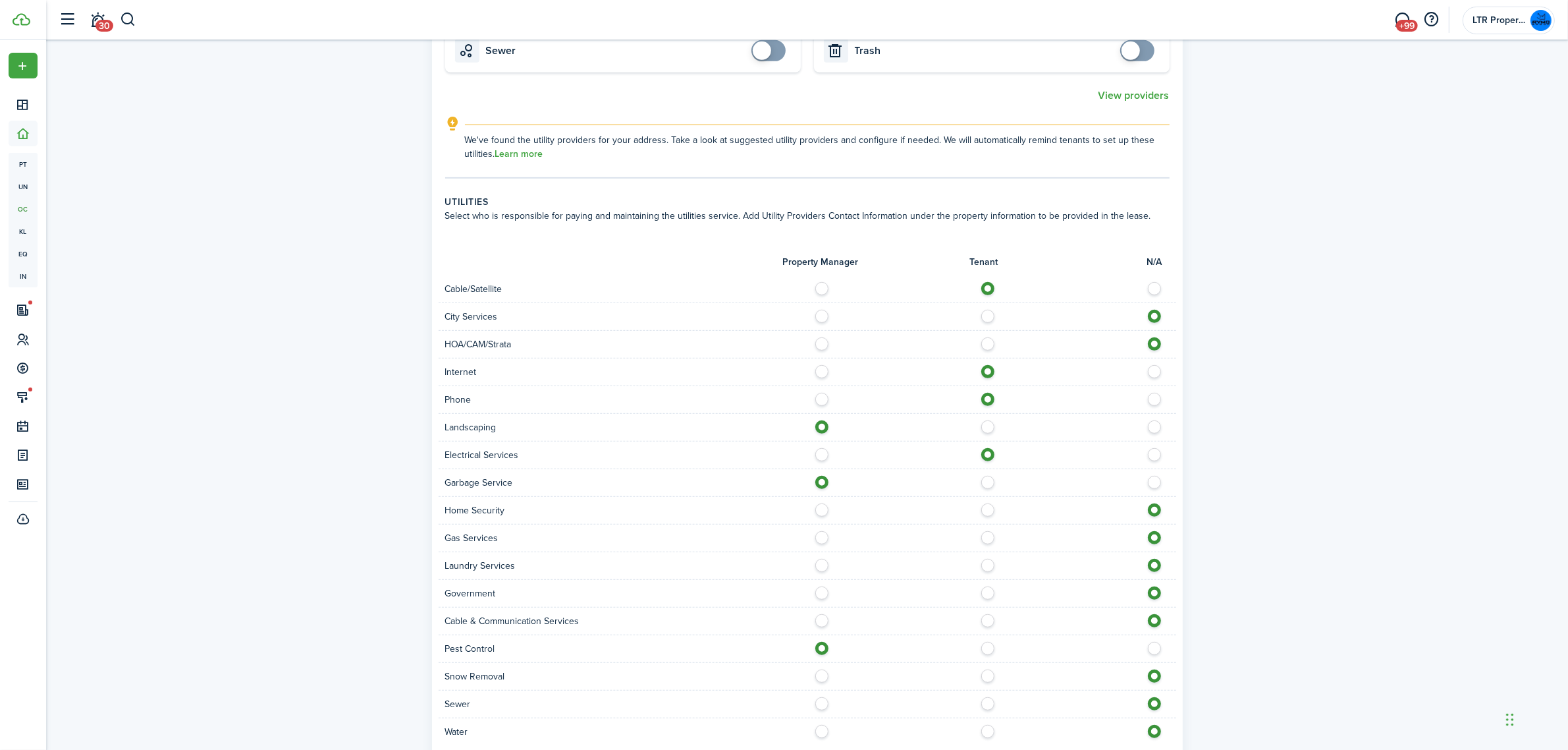
scroll to position [823, 0]
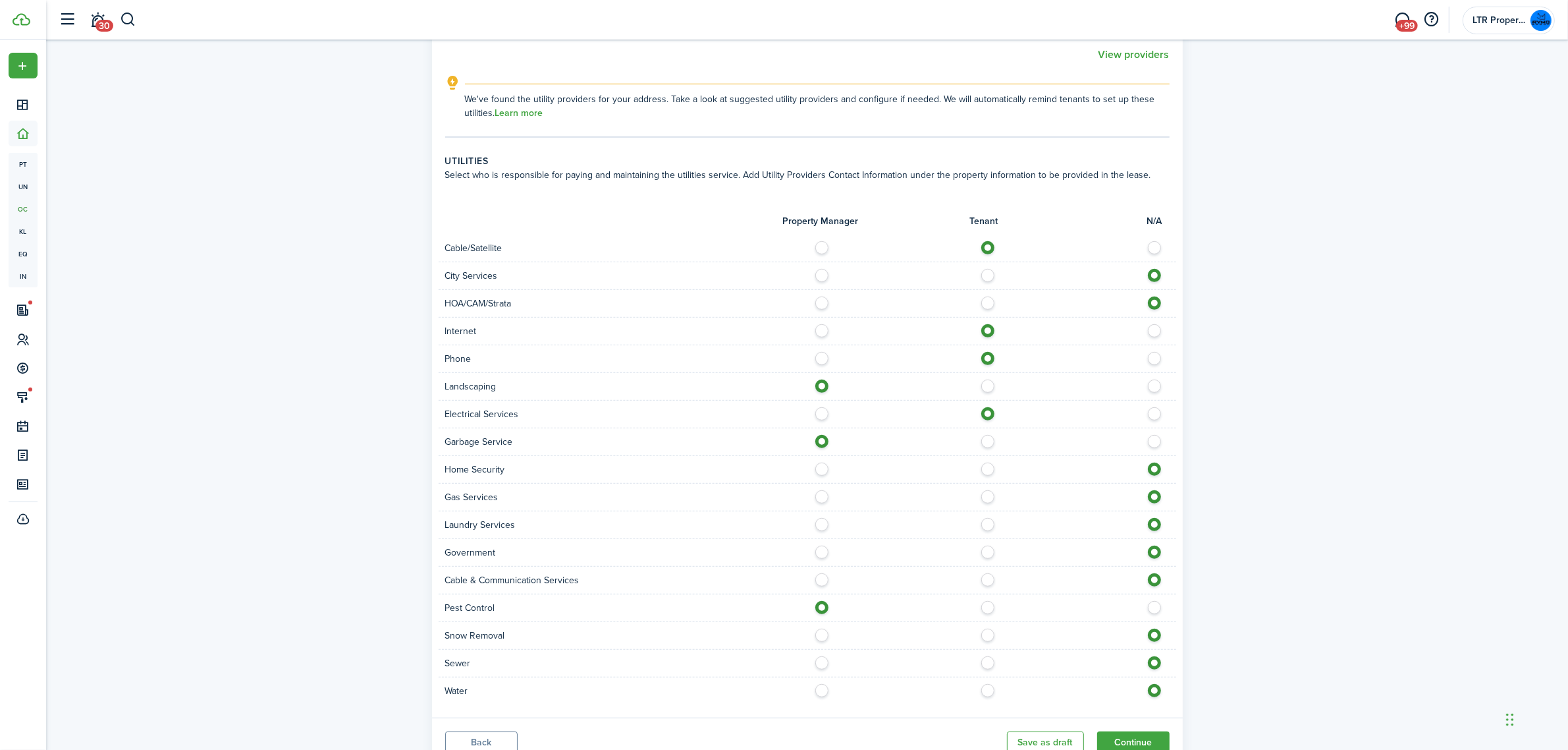
click at [984, 656] on label at bounding box center [991, 659] width 23 height 7
radio input "true"
click at [986, 684] on label at bounding box center [991, 687] width 23 height 7
radio input "true"
click at [1140, 731] on button "Continue" at bounding box center [1133, 742] width 72 height 22
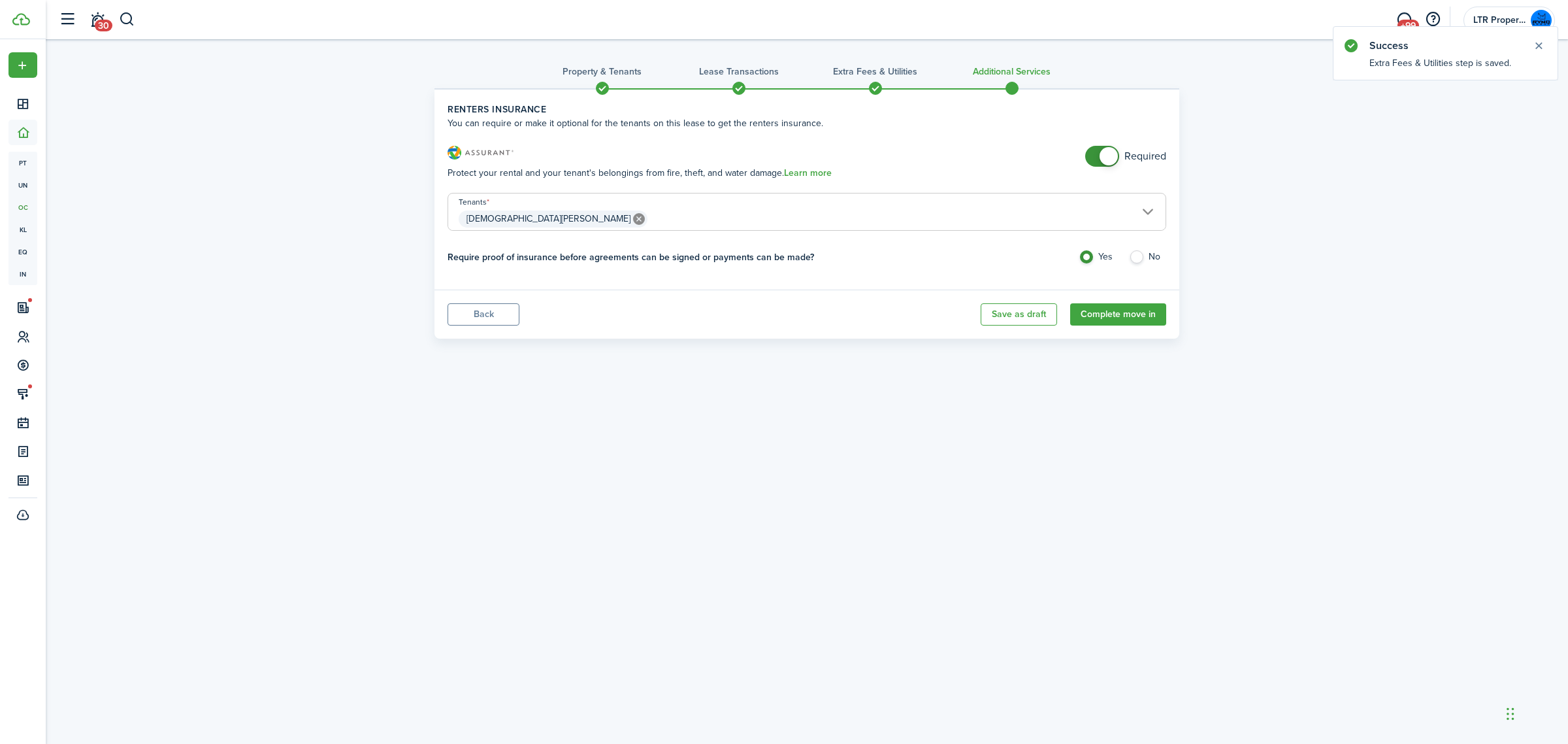
checkbox input "false"
click at [1104, 150] on span at bounding box center [1109, 156] width 18 height 18
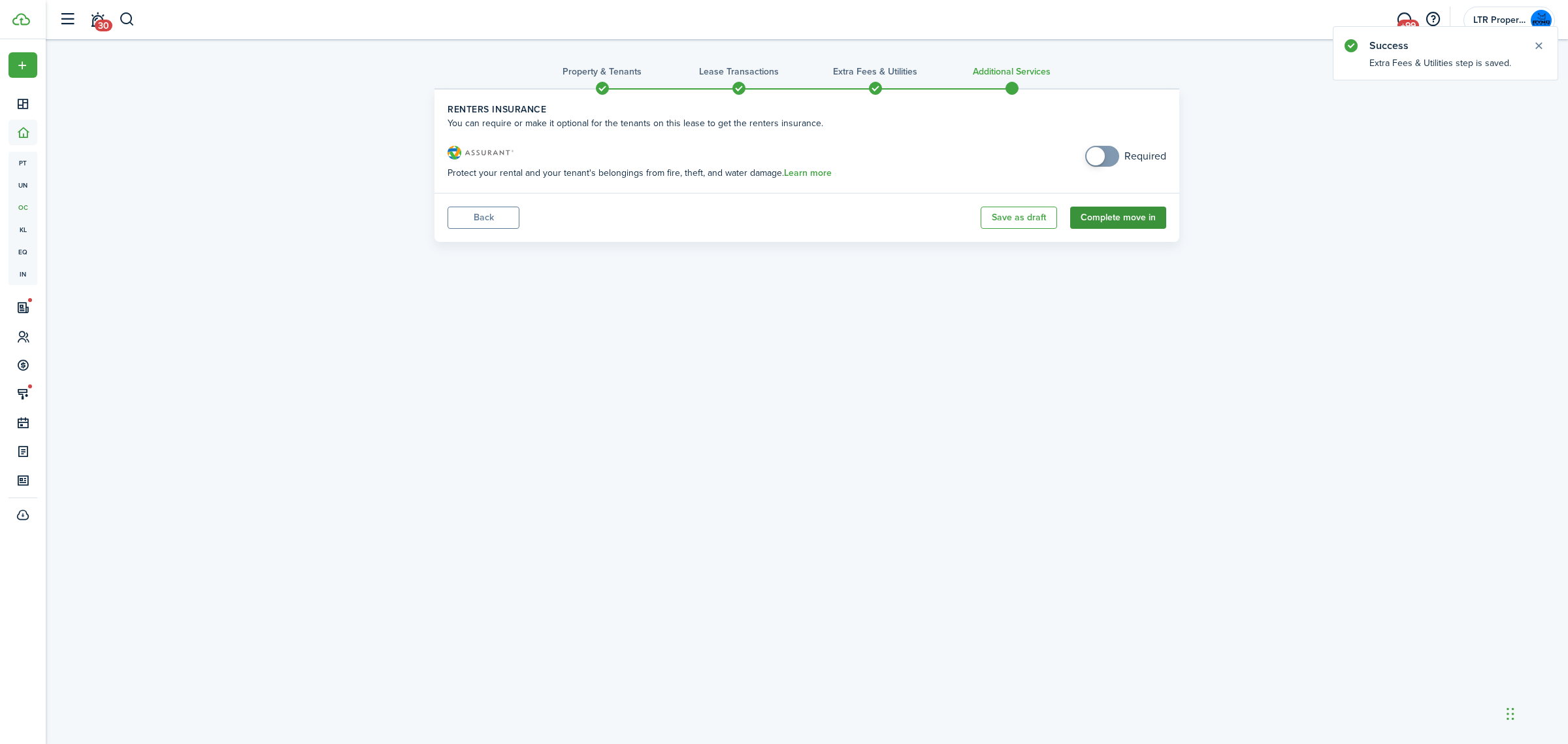
click at [1101, 216] on button "Complete move in" at bounding box center [1118, 217] width 96 height 22
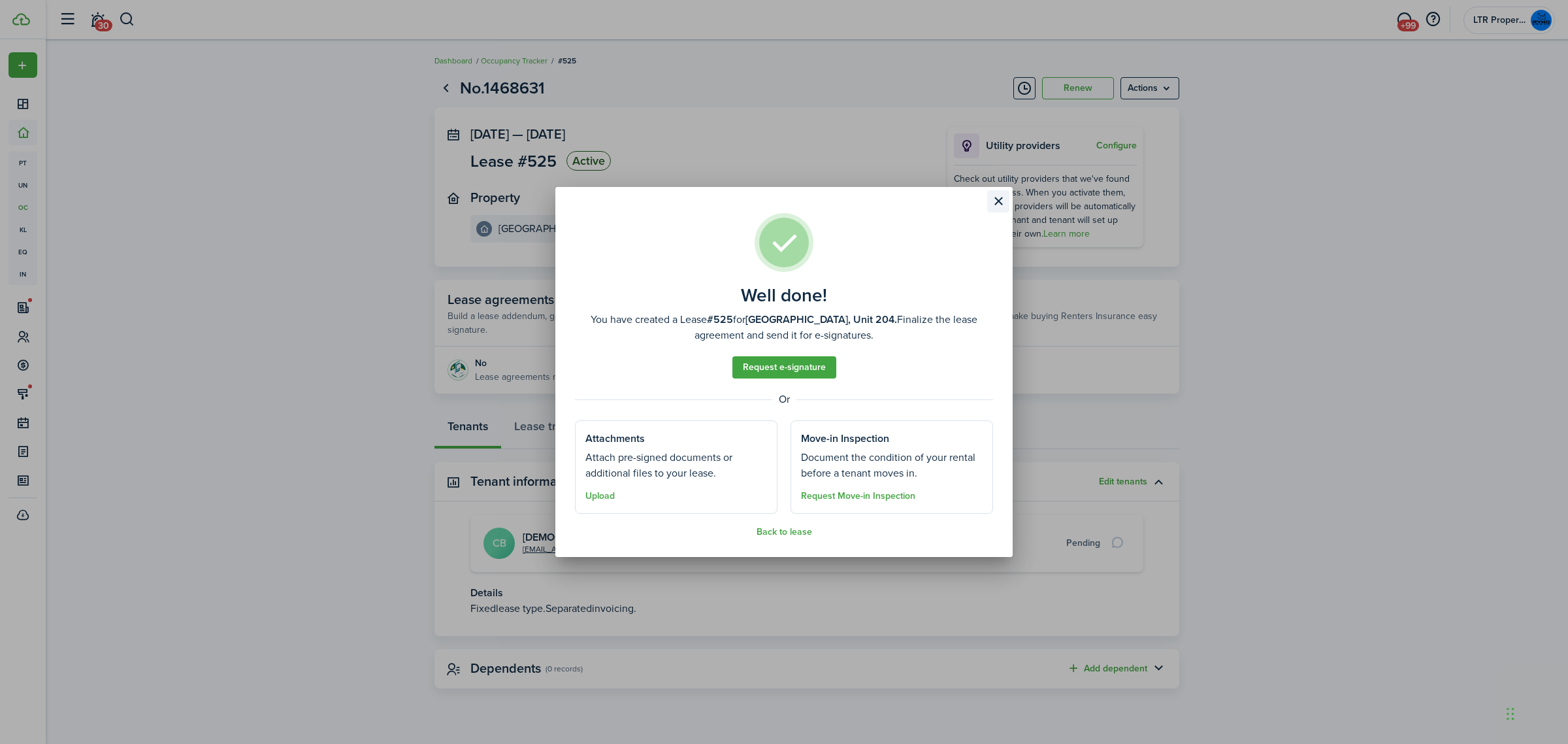
click at [996, 199] on button "Close modal" at bounding box center [998, 201] width 22 height 22
